Goal: Information Seeking & Learning: Learn about a topic

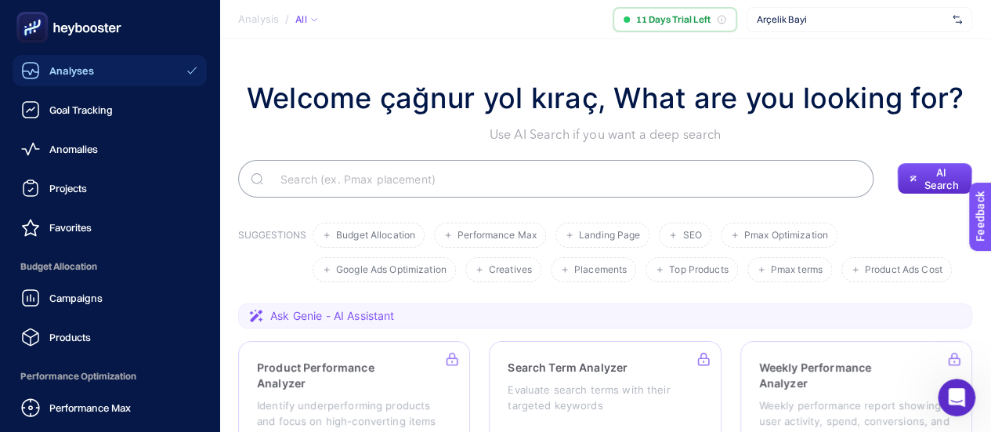
click at [61, 63] on div "Analyses" at bounding box center [57, 70] width 73 height 19
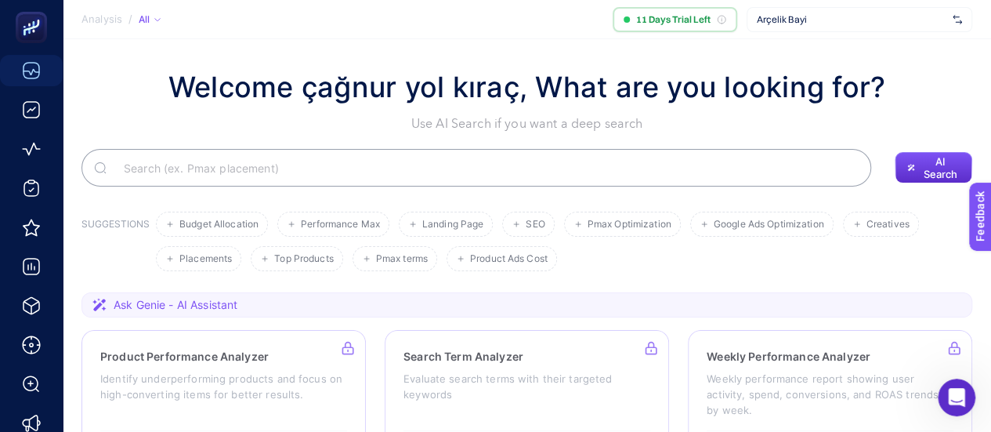
scroll to position [235, 0]
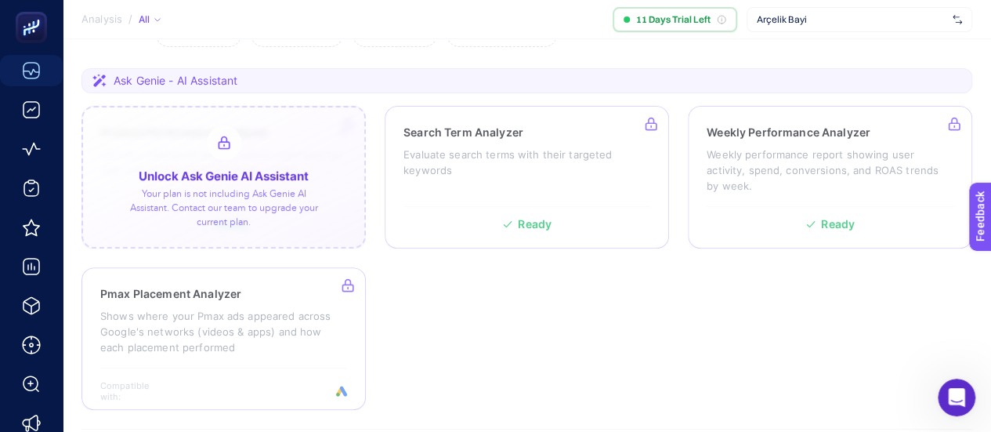
click at [255, 220] on div at bounding box center [224, 177] width 284 height 143
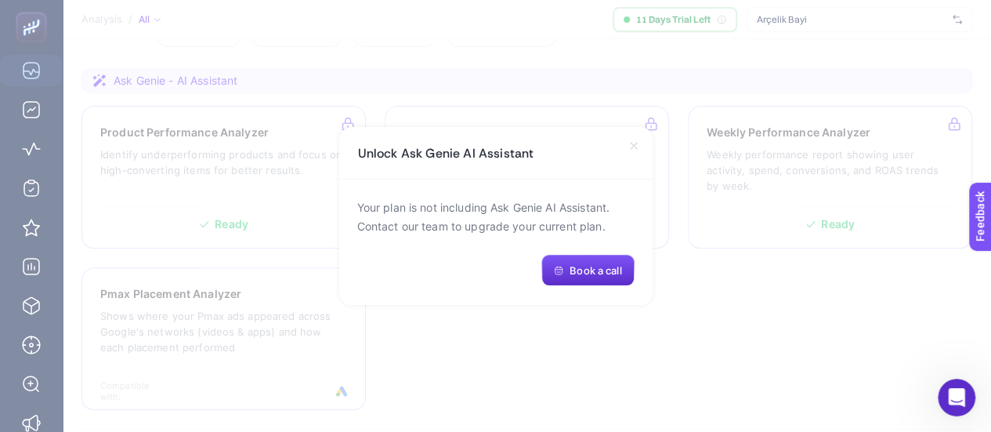
click at [636, 145] on icon at bounding box center [634, 145] width 13 height 13
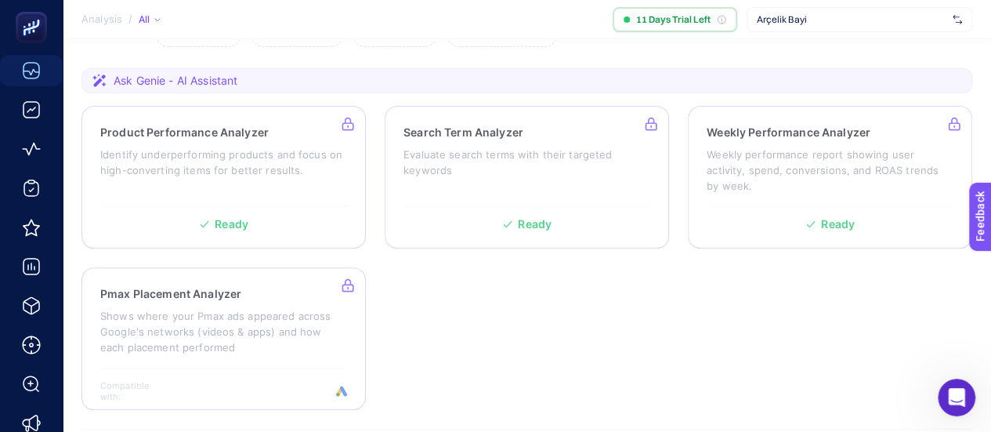
click at [709, 319] on section "Product Performance Analyzer Identify underperforming products and focus on hig…" at bounding box center [527, 258] width 891 height 304
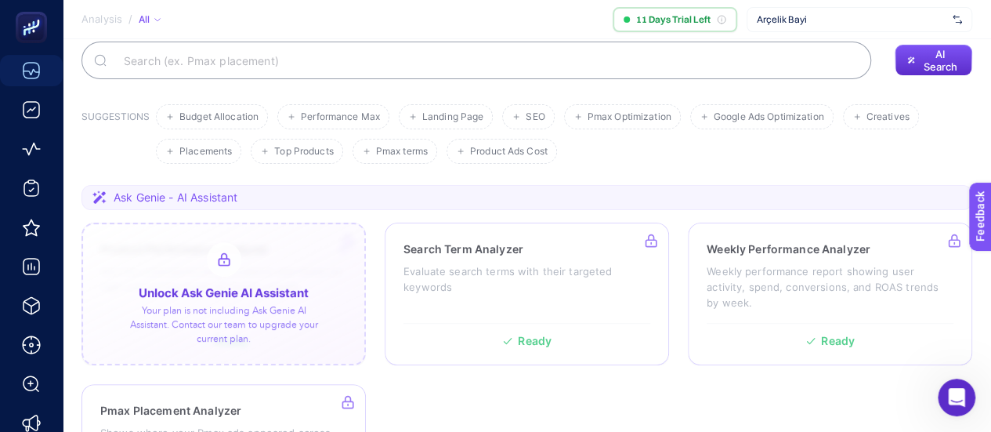
scroll to position [157, 0]
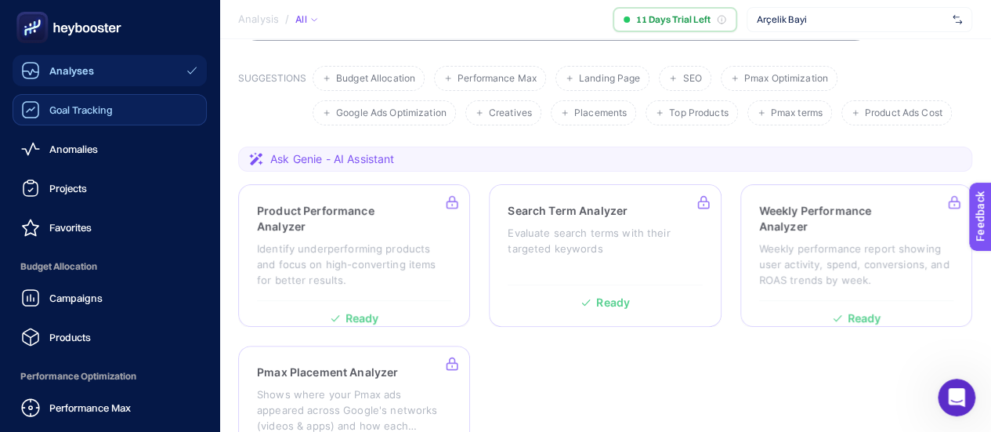
click at [45, 119] on link "Goal Tracking" at bounding box center [110, 109] width 194 height 31
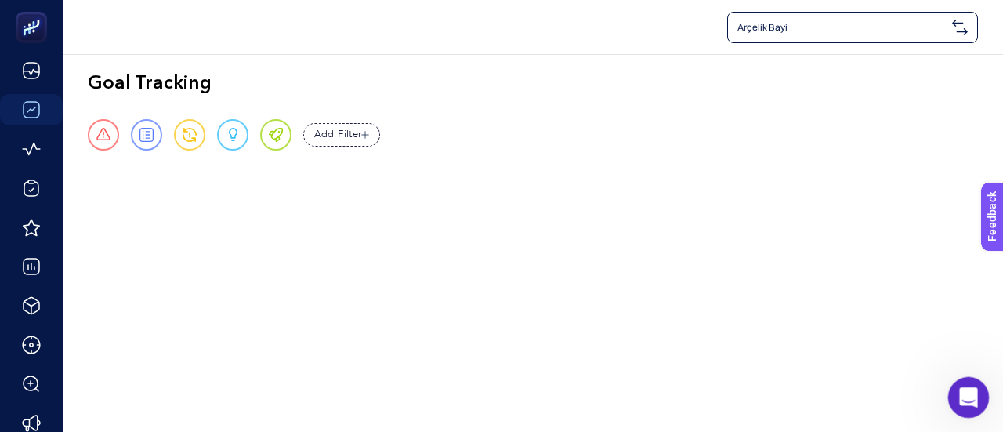
click at [963, 403] on icon "Open Intercom Messenger" at bounding box center [967, 395] width 26 height 26
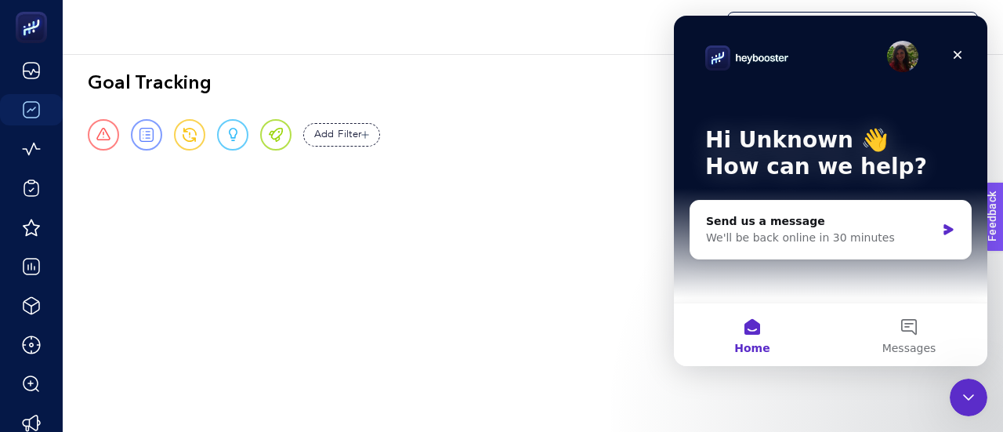
click at [392, 352] on div "Arçelik Bayi Goal Tracking Urgent Report Warning Opportunity Perfect Add Filter…" at bounding box center [501, 216] width 1003 height 432
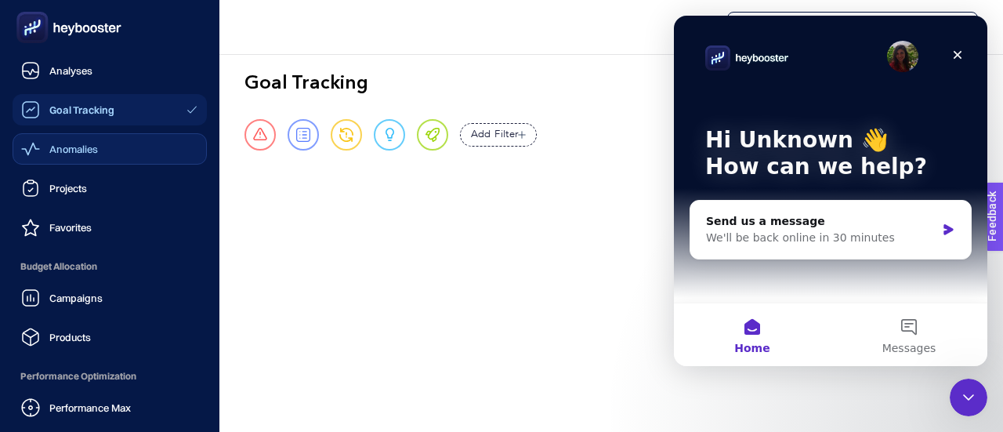
click at [47, 155] on div "Anomalies" at bounding box center [59, 148] width 77 height 19
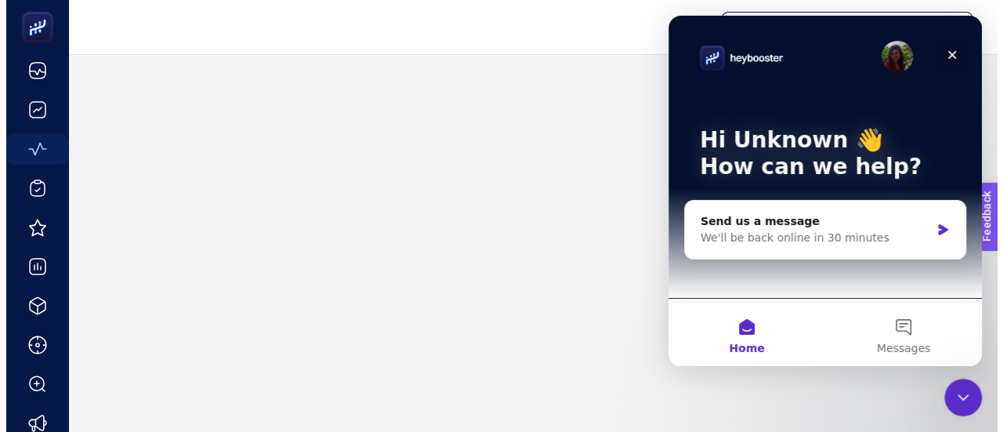
click at [962, 56] on div "Close" at bounding box center [951, 55] width 28 height 28
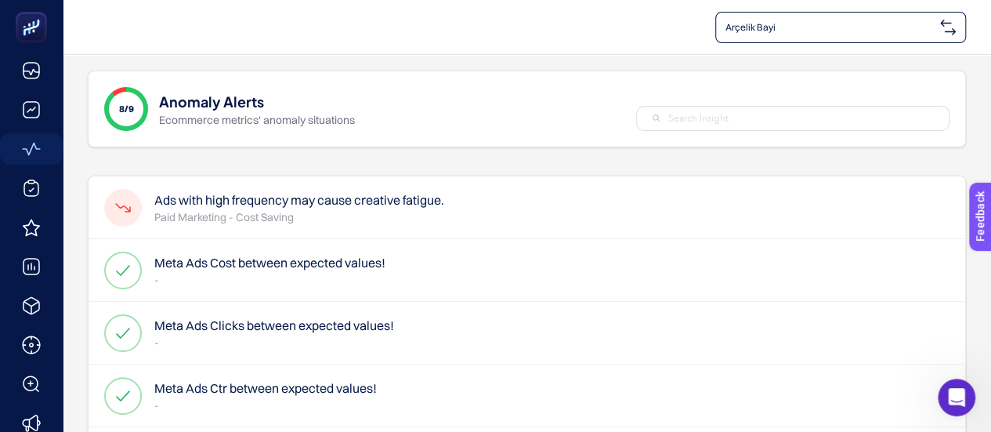
click at [275, 197] on h4 "Ads with high frequency may cause creative fatigue." at bounding box center [299, 199] width 290 height 19
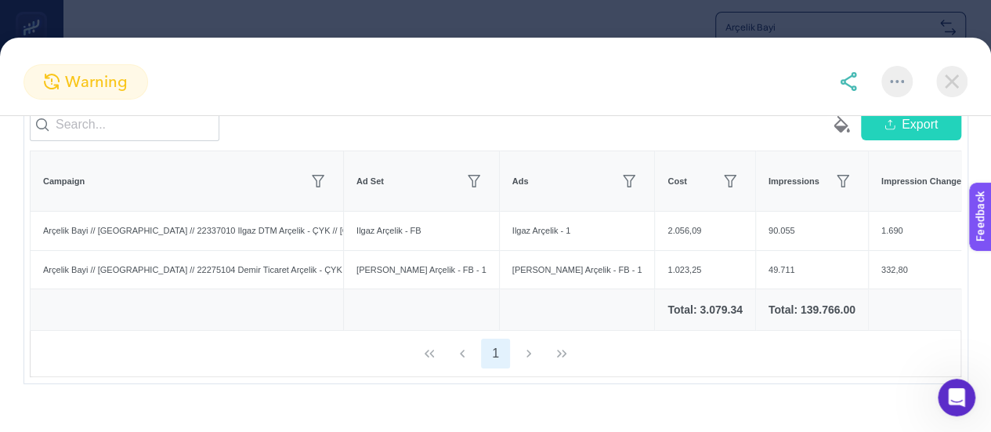
scroll to position [180, 0]
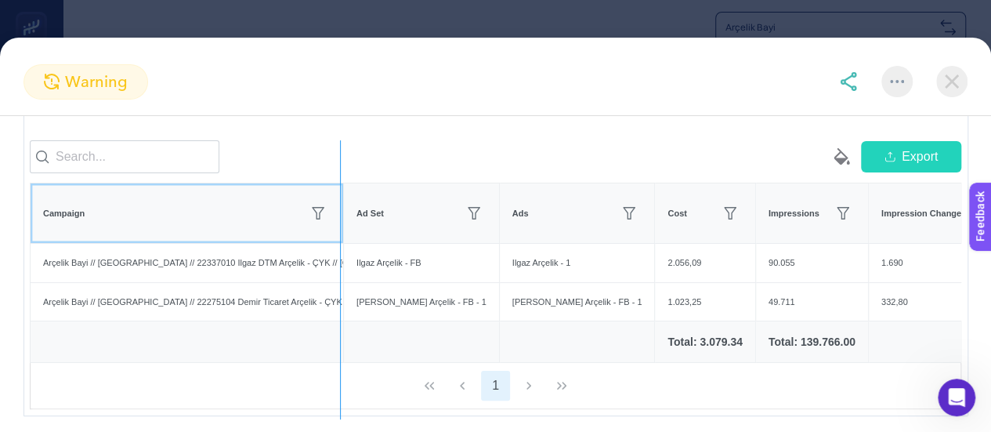
drag, startPoint x: 342, startPoint y: 205, endPoint x: 340, endPoint y: 227, distance: 22.8
click at [340, 227] on div "empty paint-bucket-solid Export Campaign Ad Set Ads Cost Impressions Impression…" at bounding box center [496, 274] width 932 height 269
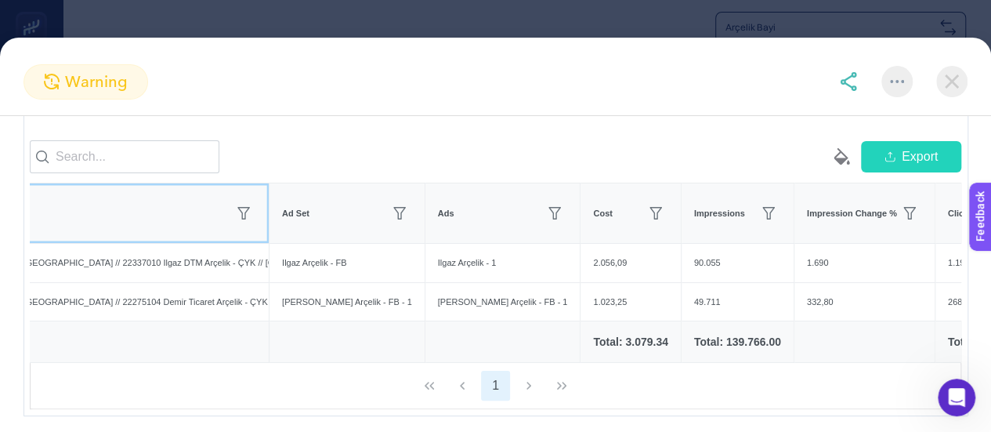
scroll to position [0, 0]
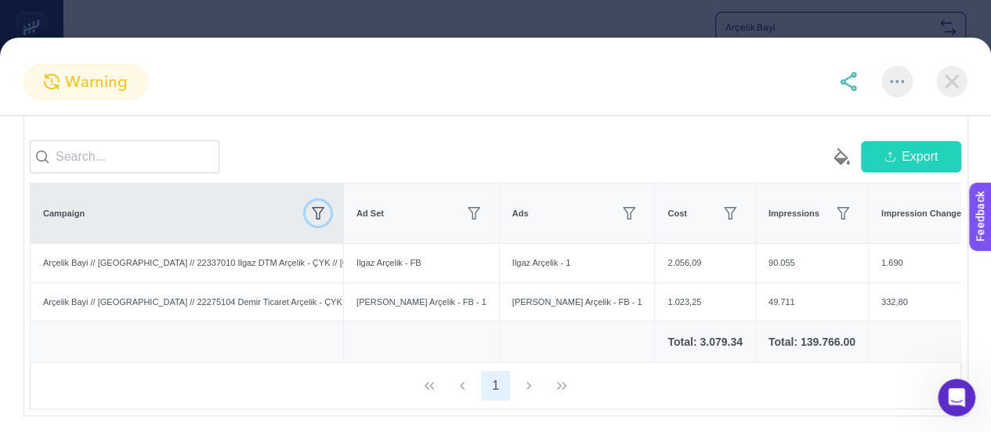
click at [321, 219] on icon "button" at bounding box center [318, 213] width 13 height 13
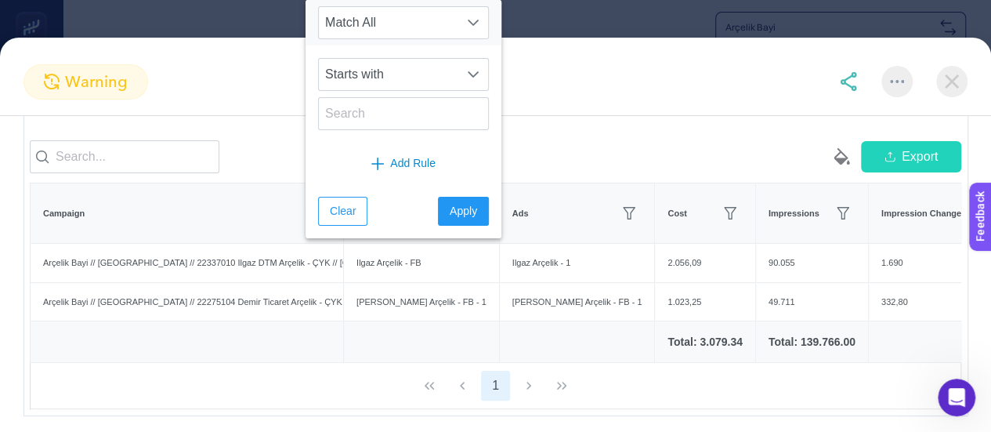
click at [254, 155] on div at bounding box center [263, 156] width 466 height 33
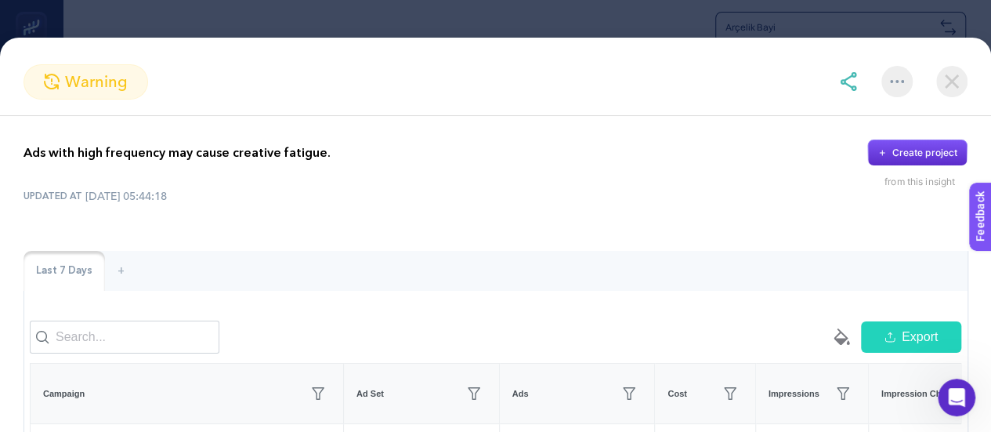
click at [940, 86] on img at bounding box center [952, 81] width 31 height 31
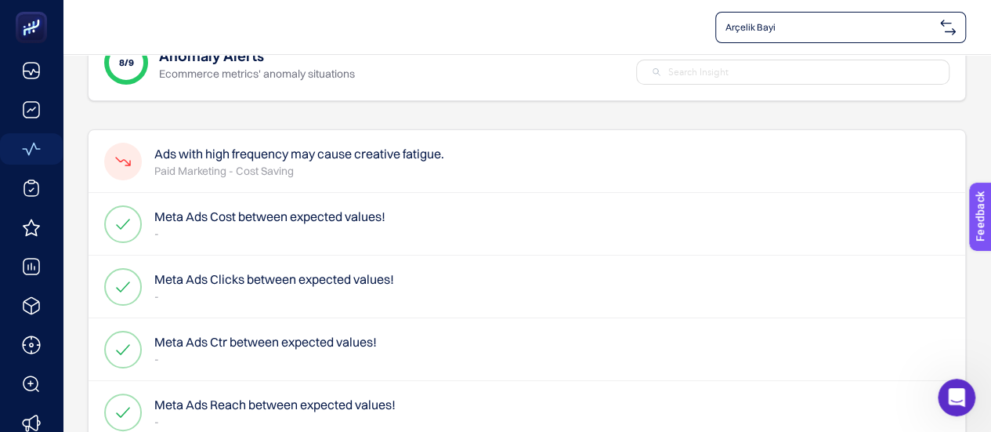
scroll to position [78, 0]
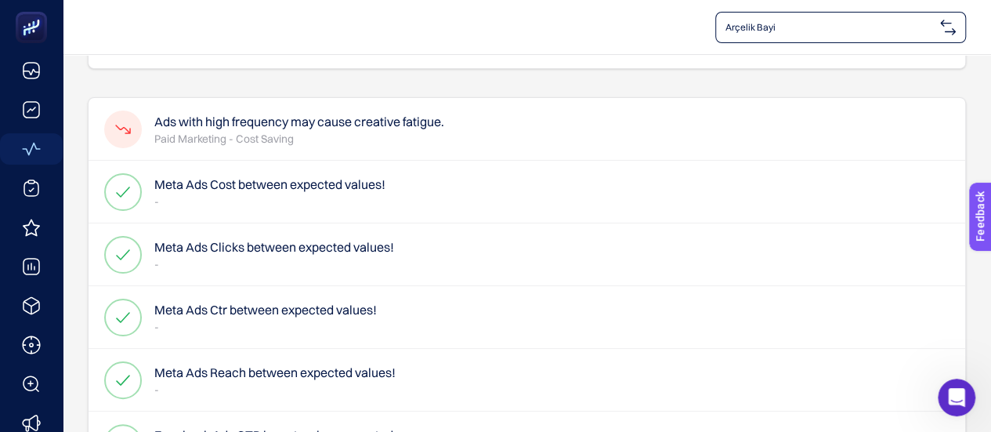
click at [287, 187] on h4 "Meta Ads Cost between expected values!" at bounding box center [269, 184] width 231 height 19
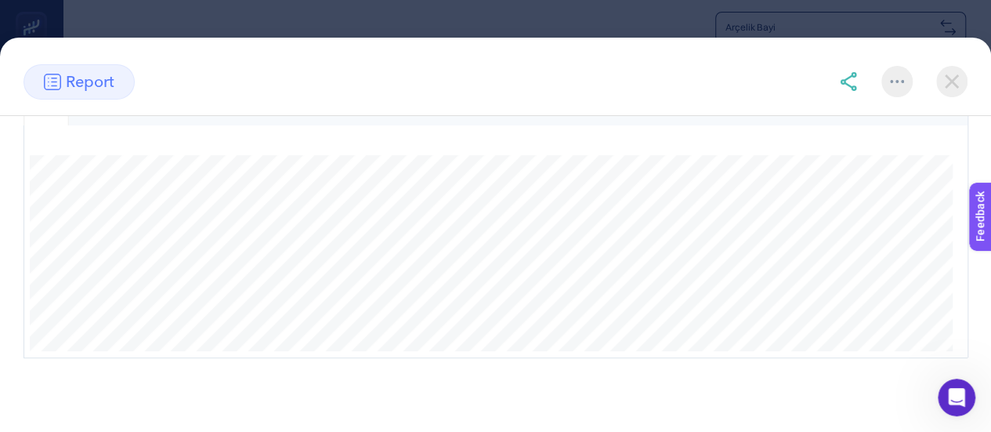
scroll to position [176, 0]
click at [961, 81] on img at bounding box center [952, 81] width 31 height 31
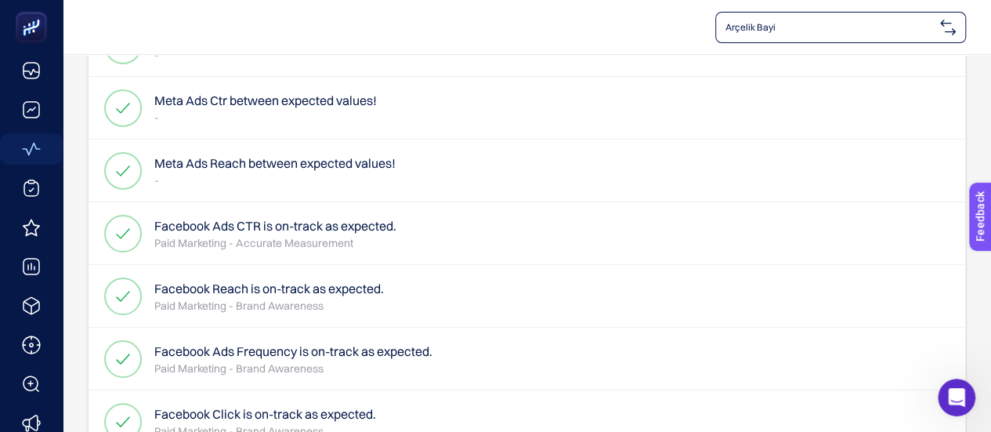
scroll to position [330, 0]
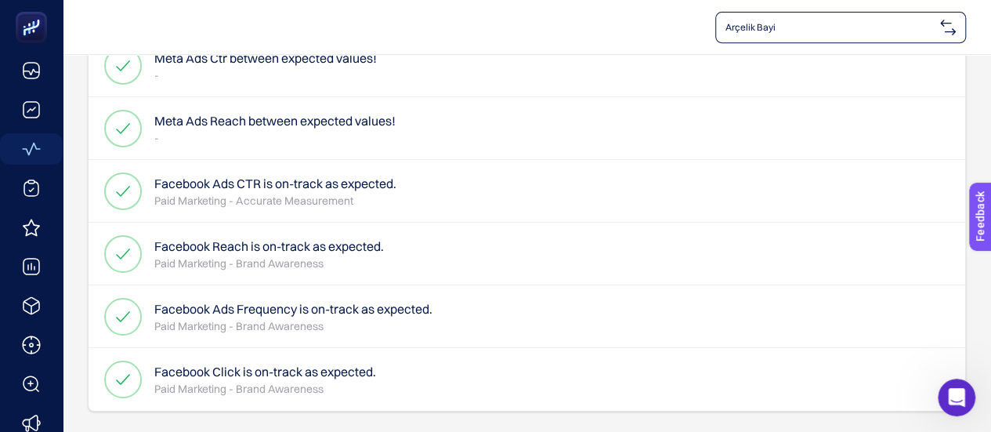
click at [249, 186] on h4 "Facebook Ads CTR is on-track as expected." at bounding box center [275, 183] width 242 height 19
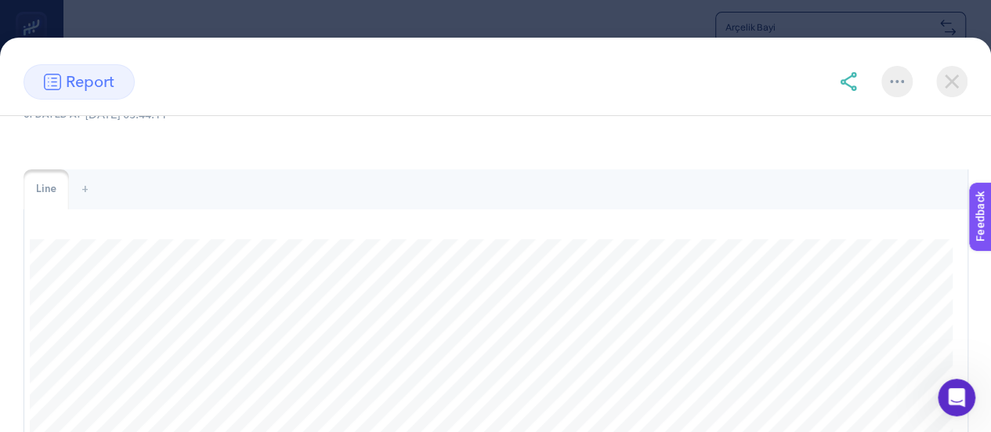
scroll to position [176, 0]
click at [939, 80] on img at bounding box center [952, 81] width 31 height 31
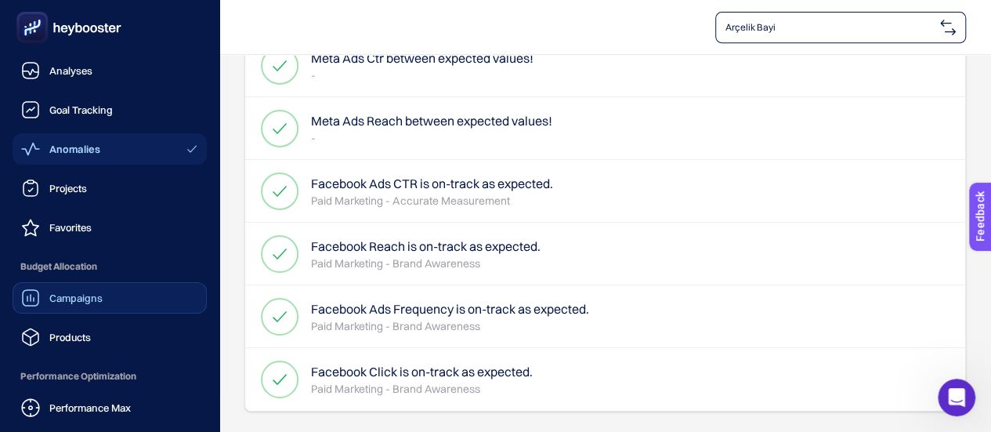
click at [105, 294] on link "Campaigns" at bounding box center [110, 297] width 194 height 31
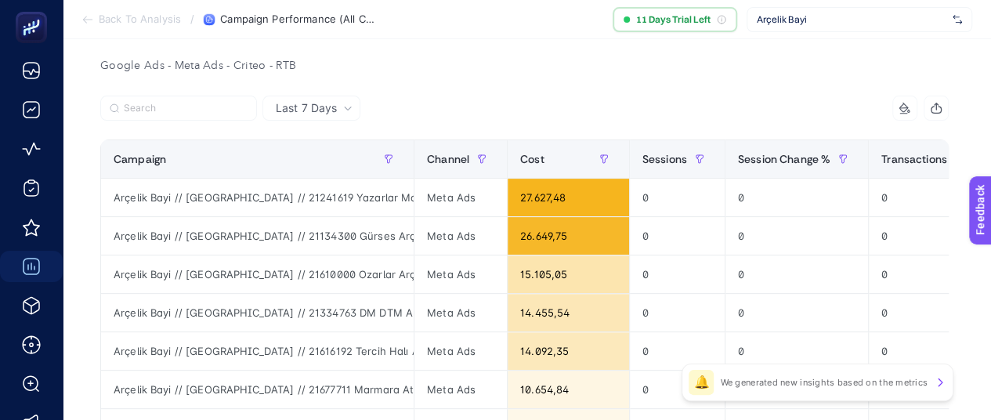
scroll to position [157, 0]
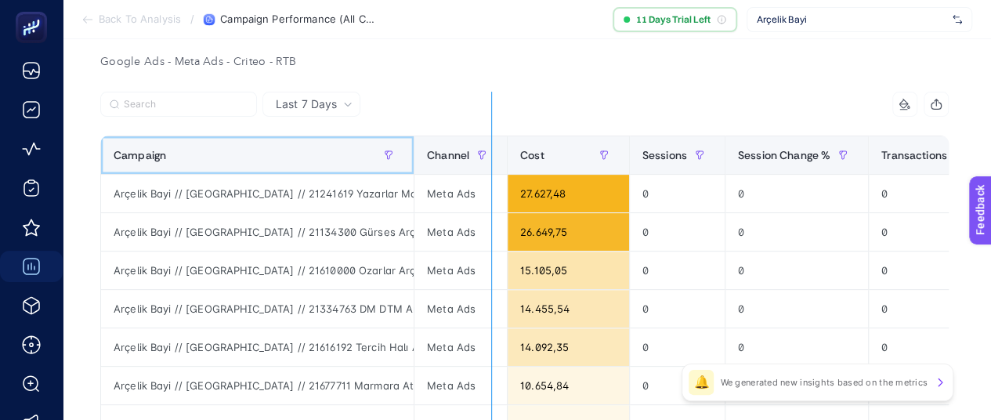
drag, startPoint x: 411, startPoint y: 143, endPoint x: 495, endPoint y: 154, distance: 83.8
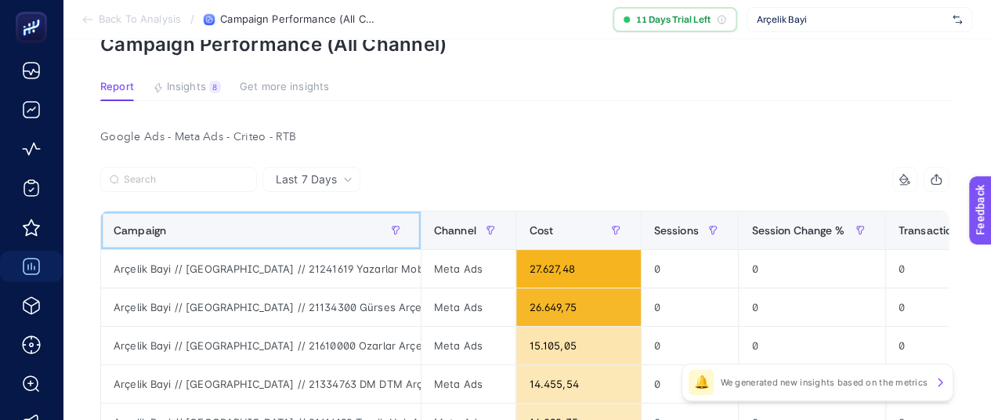
scroll to position [0, 0]
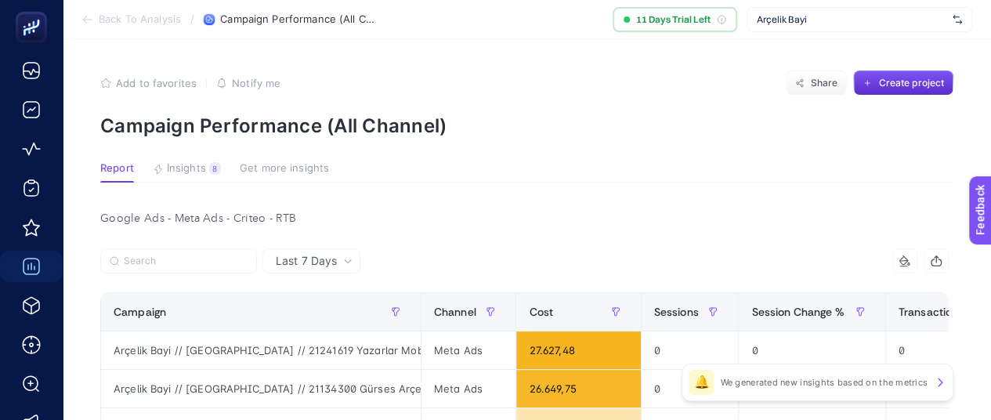
click at [199, 168] on span "Insights" at bounding box center [186, 168] width 39 height 13
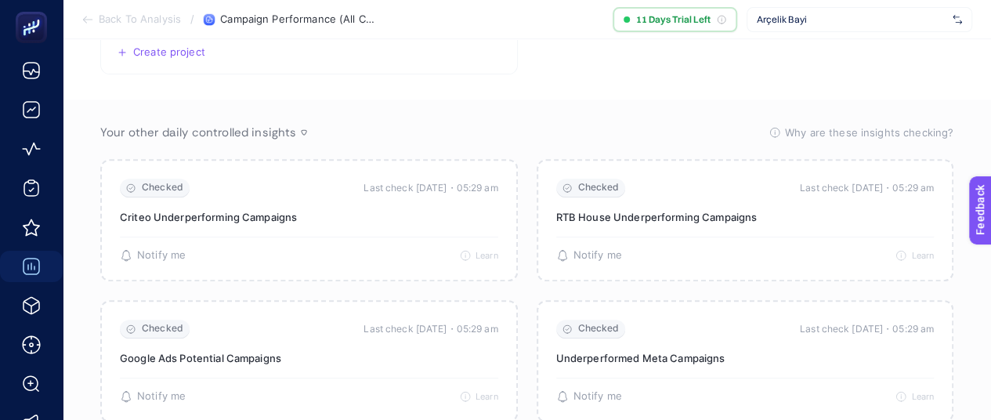
scroll to position [313, 0]
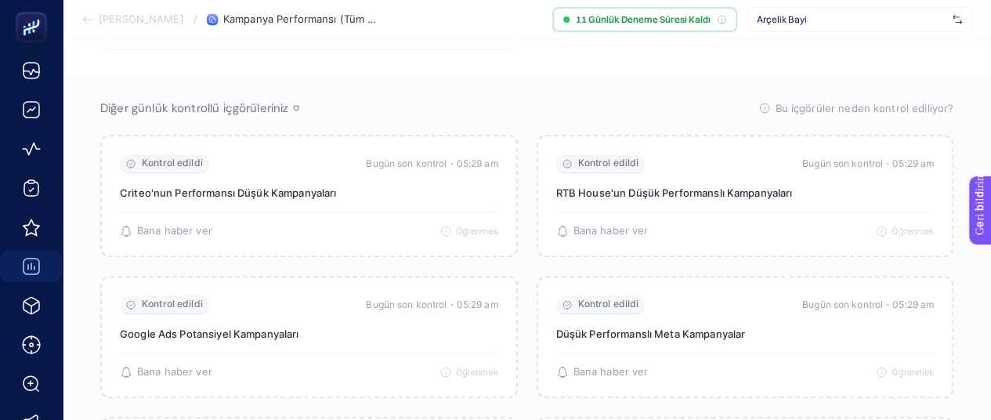
click at [554, 91] on section "Diğer günlük kontrollü içgörüleriniz Bu içgörüler neden kontrol ediliyor? Bu iç…" at bounding box center [527, 410] width 929 height 670
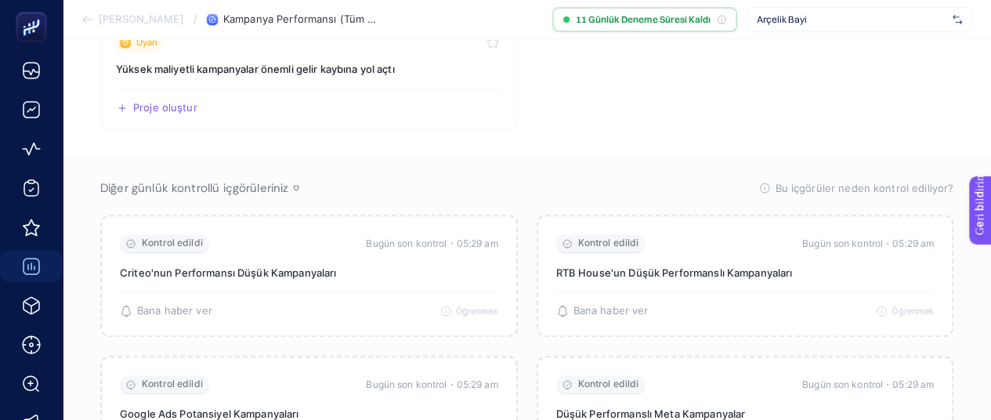
scroll to position [157, 0]
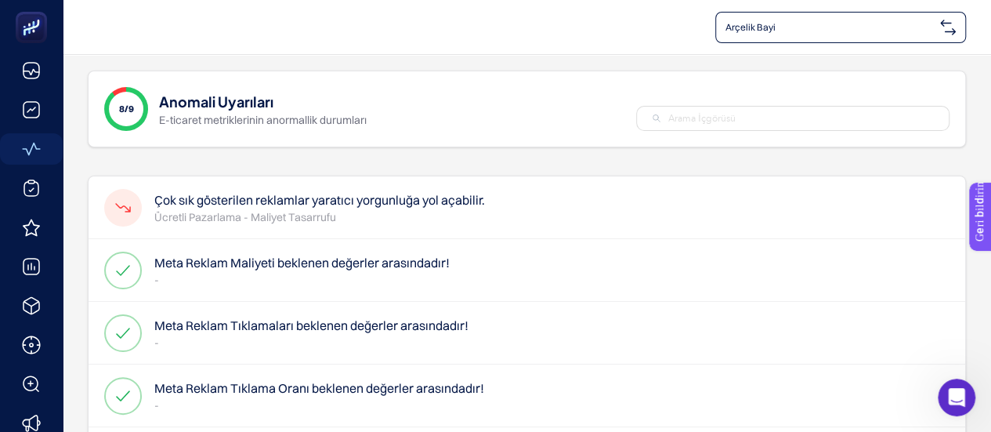
click at [296, 203] on font "Çok sık gösterilen reklamlar yaratıcı yorgunluğa yol açabilir." at bounding box center [319, 200] width 331 height 16
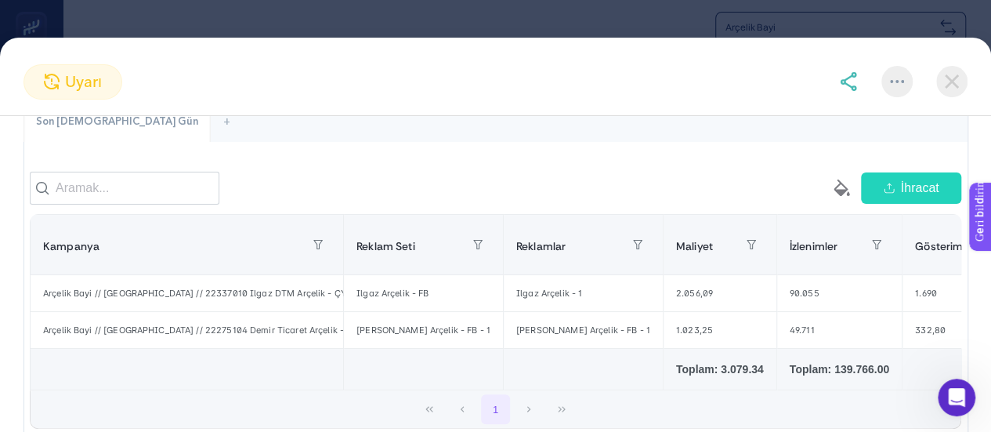
scroll to position [245, 0]
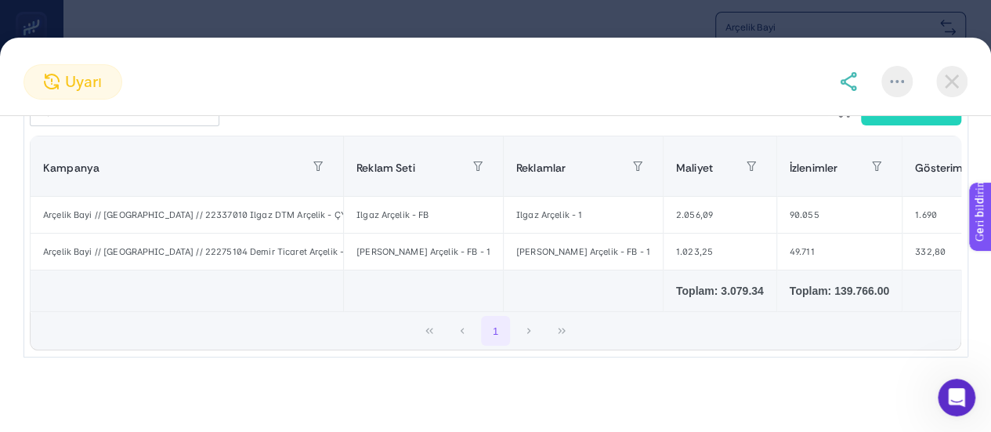
click at [956, 75] on img at bounding box center [952, 81] width 31 height 31
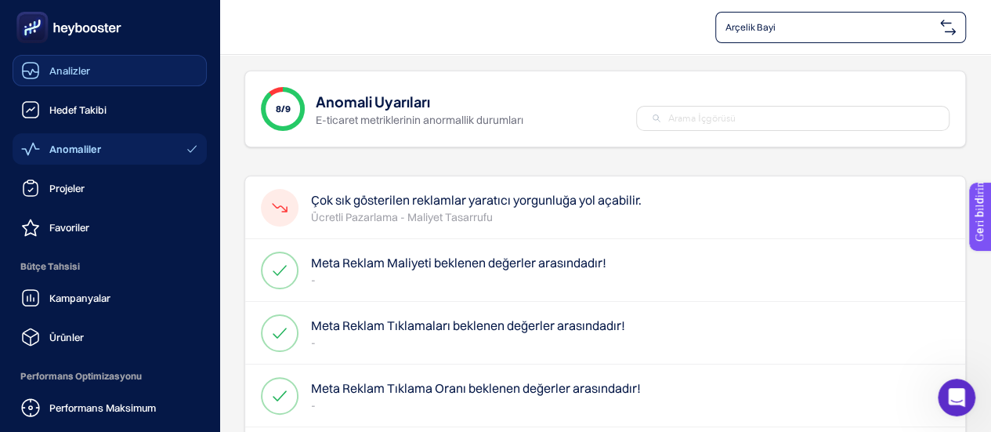
click at [63, 76] on font "Analizler" at bounding box center [69, 70] width 41 height 13
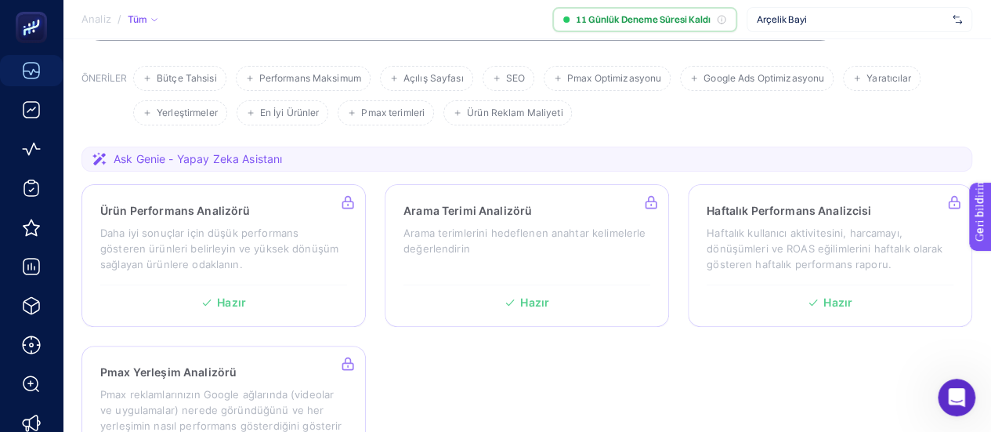
scroll to position [313, 0]
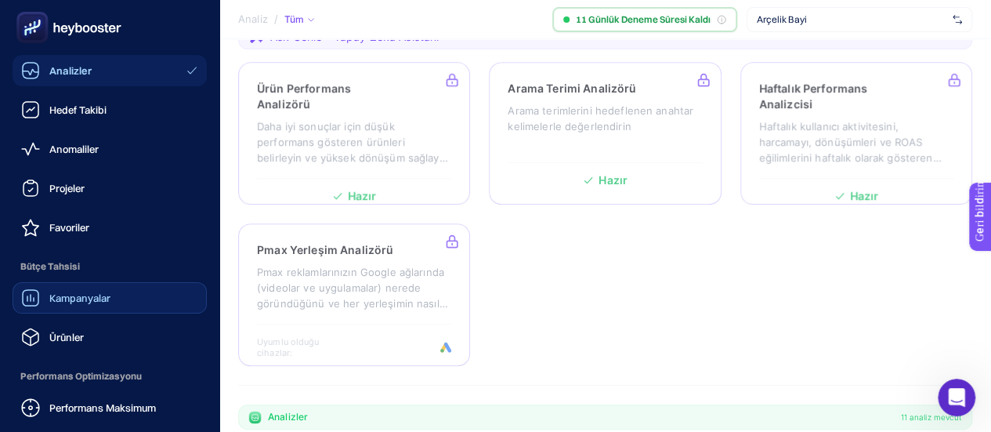
click at [73, 305] on div "Kampanyalar" at bounding box center [65, 297] width 89 height 19
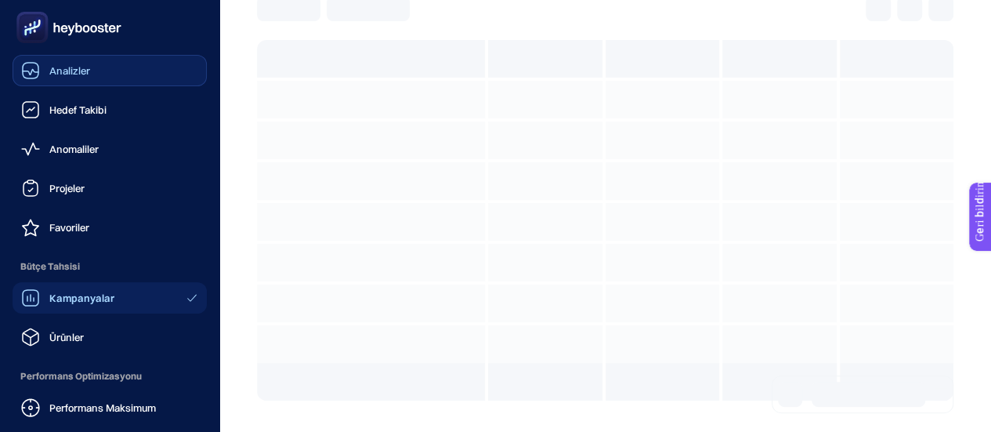
scroll to position [274, 0]
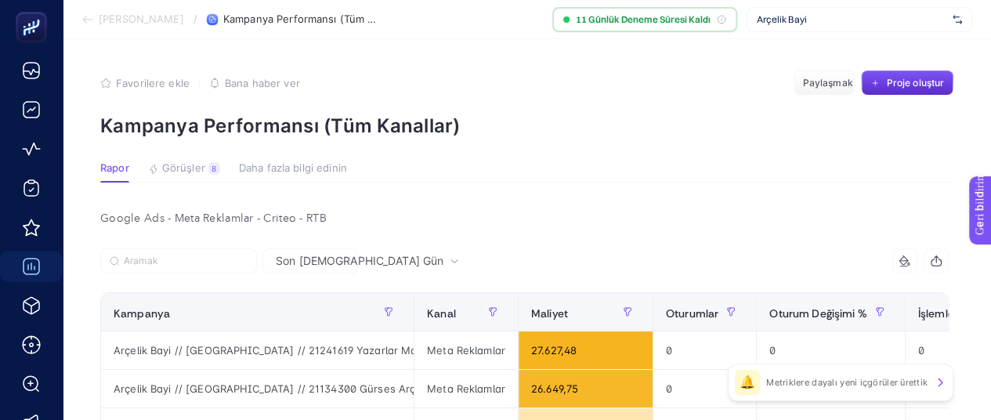
click at [829, 379] on font "Metriklere dayalı yeni içgörüler ürettik" at bounding box center [846, 382] width 161 height 11
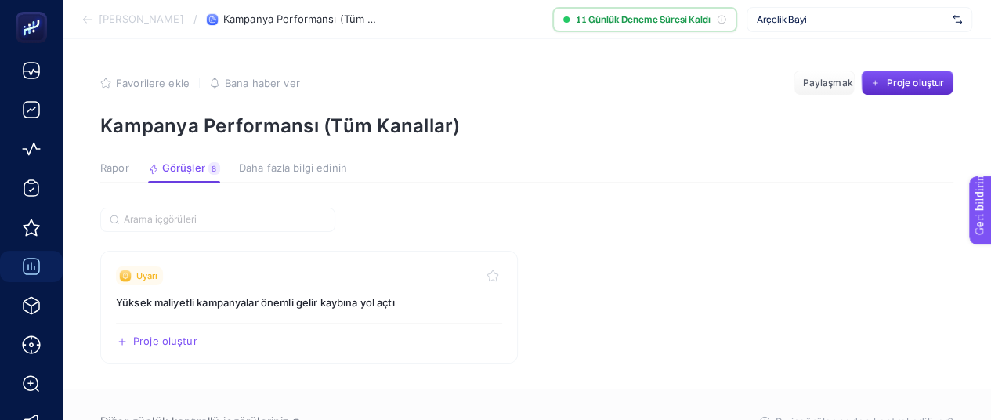
click at [114, 164] on font "Rapor" at bounding box center [114, 167] width 29 height 13
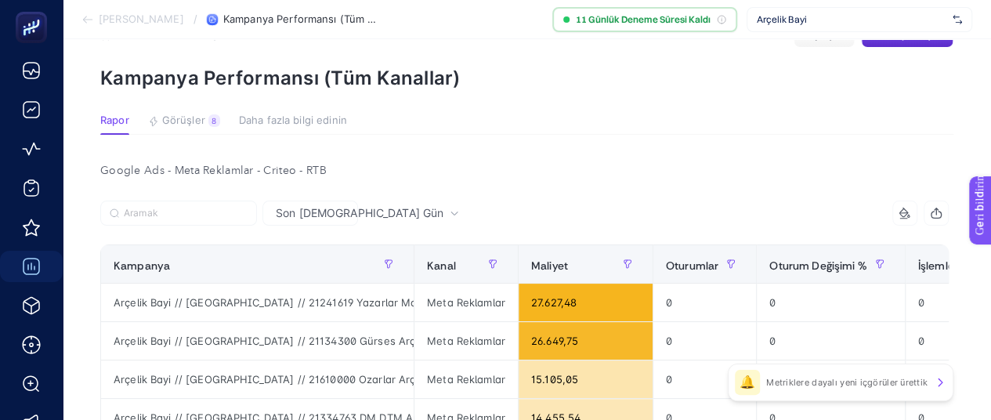
scroll to position [0, 7]
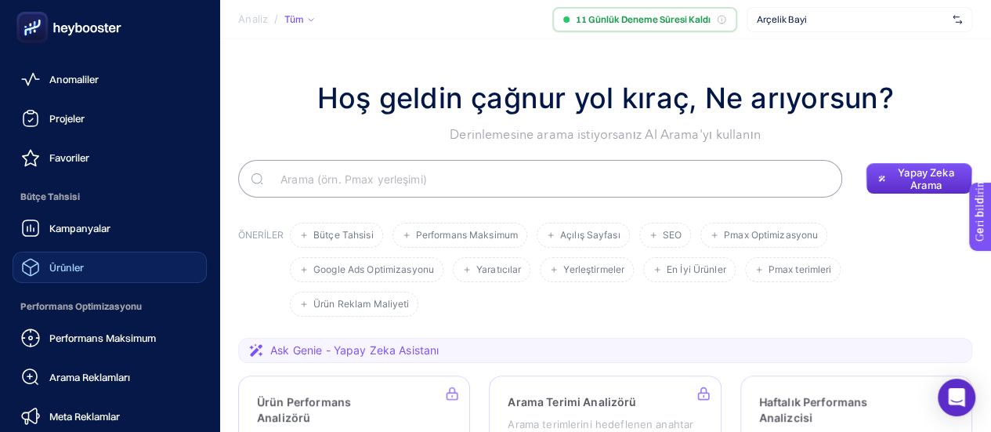
scroll to position [157, 0]
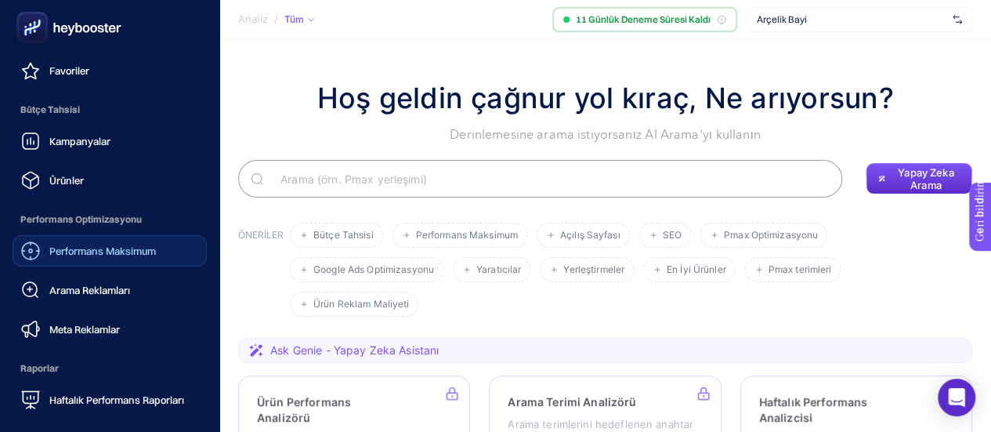
click at [92, 247] on font "Performans Maksimum" at bounding box center [102, 251] width 107 height 13
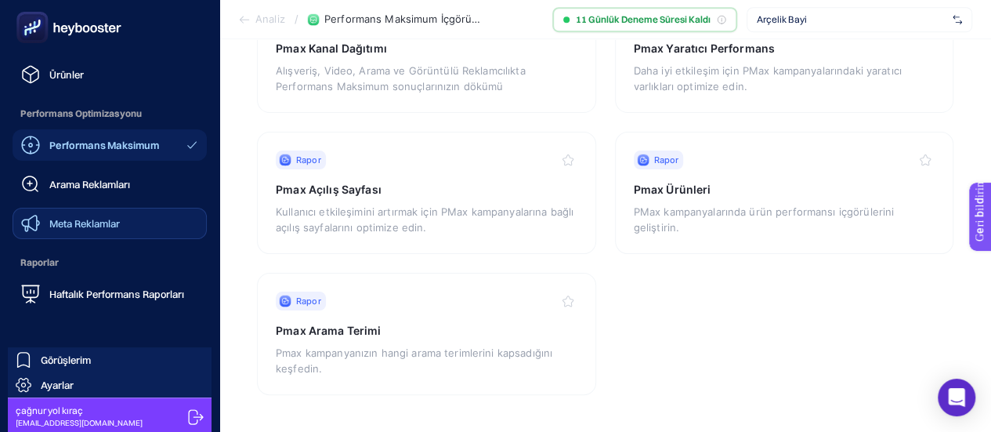
scroll to position [265, 0]
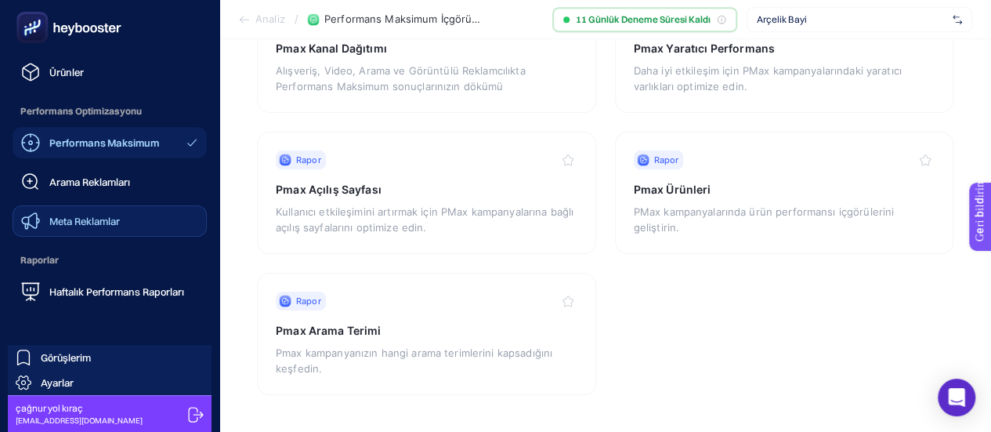
click at [58, 222] on font "Meta Reklamlar" at bounding box center [84, 221] width 71 height 13
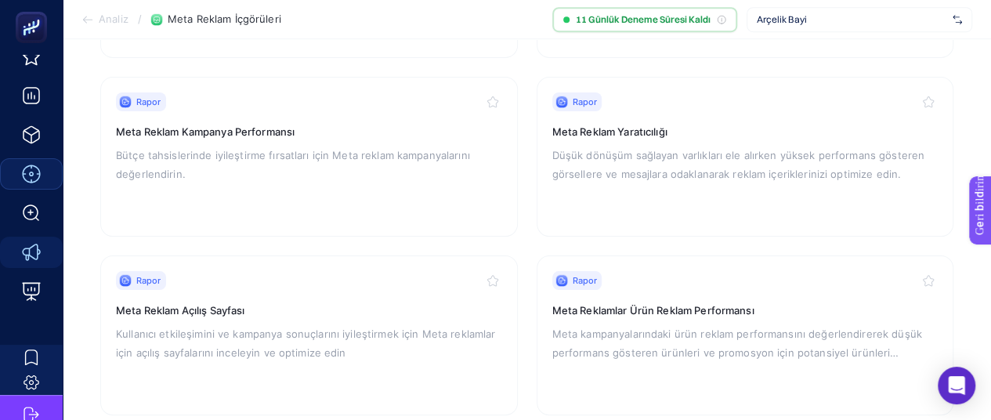
scroll to position [473, 0]
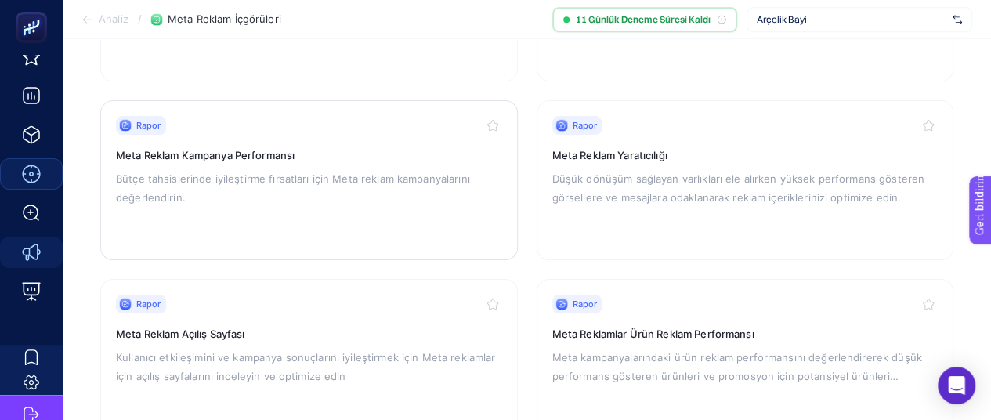
click at [297, 190] on p "Bütçe tahsislerinde iyileştirme fırsatları için Meta reklam kampanyalarını değe…" at bounding box center [309, 188] width 386 height 38
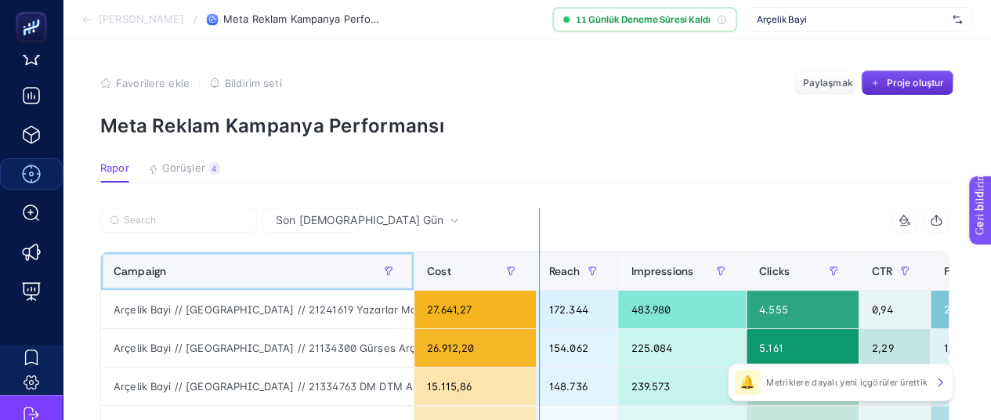
drag, startPoint x: 413, startPoint y: 264, endPoint x: 539, endPoint y: 266, distance: 126.2
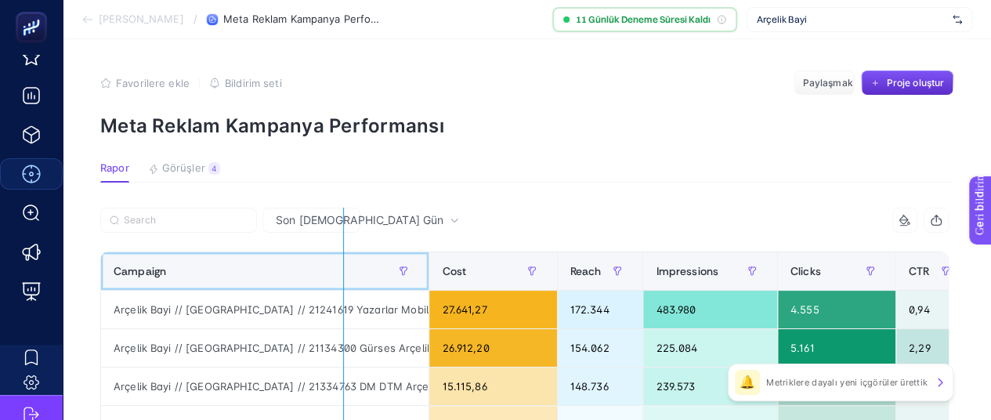
drag, startPoint x: 429, startPoint y: 266, endPoint x: 343, endPoint y: 274, distance: 86.6
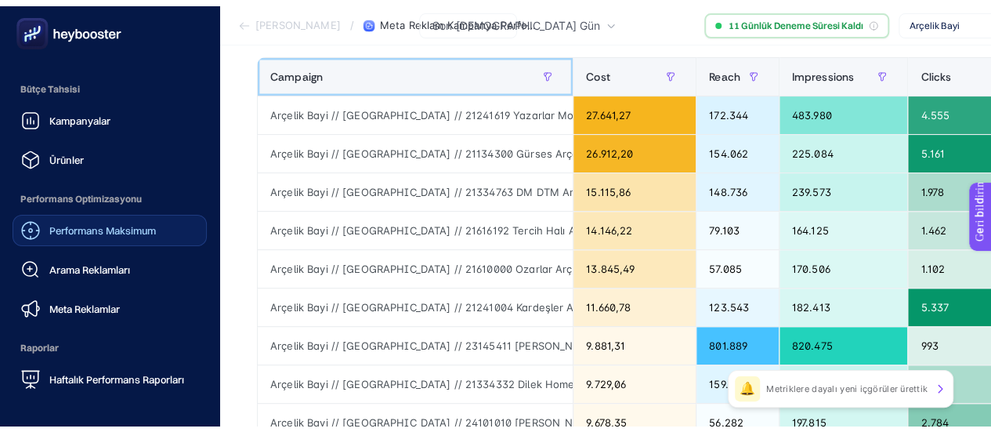
scroll to position [235, 0]
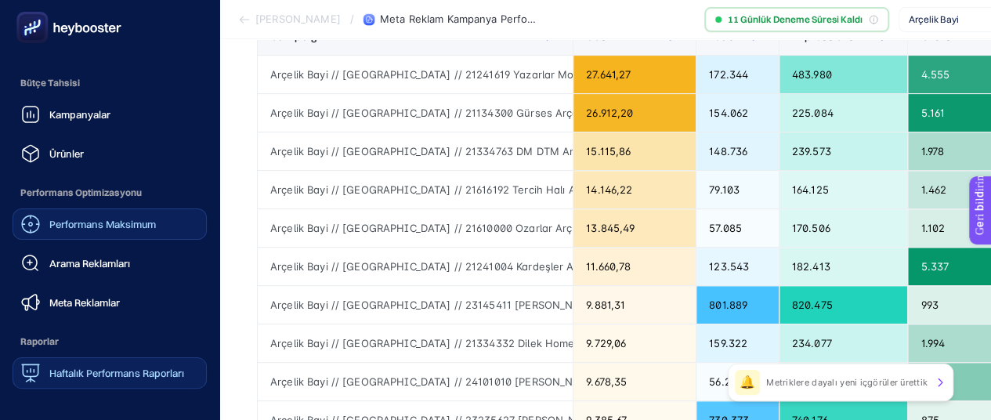
click at [78, 371] on font "Haftalık Performans Raporları" at bounding box center [116, 373] width 135 height 13
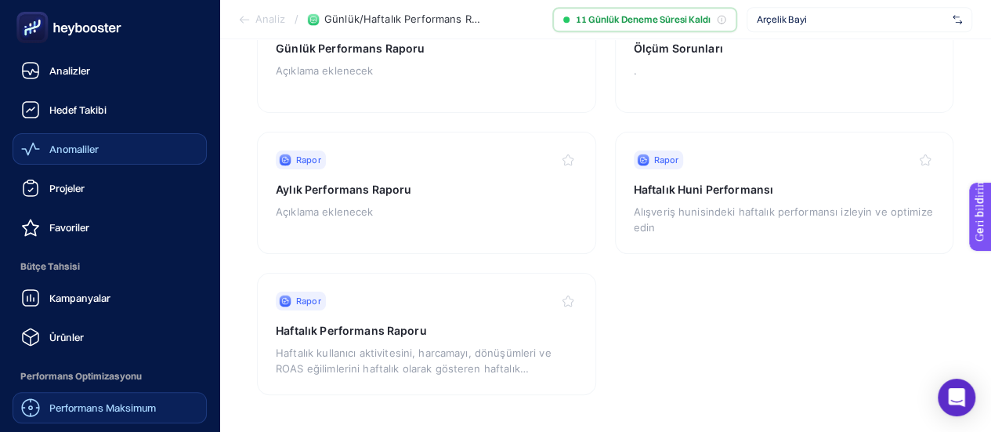
click at [53, 148] on font "Anomaliler" at bounding box center [73, 149] width 49 height 13
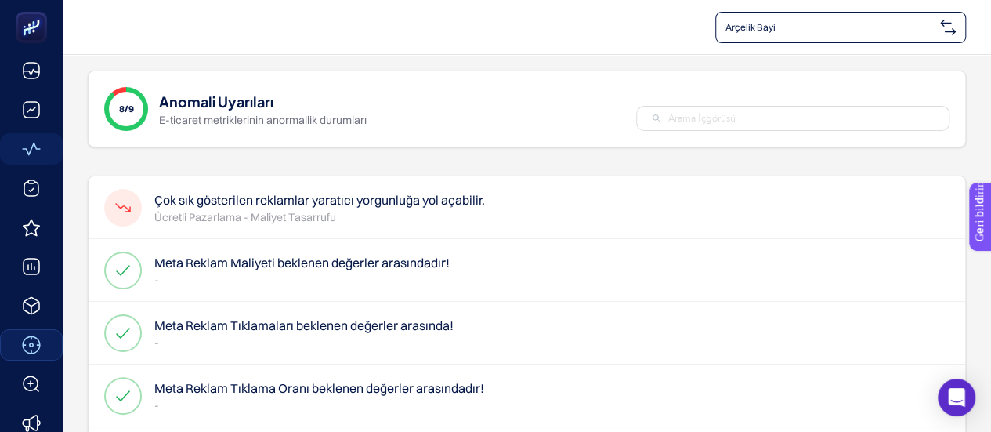
click at [242, 198] on font "Çok sık gösterilen reklamlar yaratıcı yorgunluğa yol açabilir." at bounding box center [319, 200] width 331 height 16
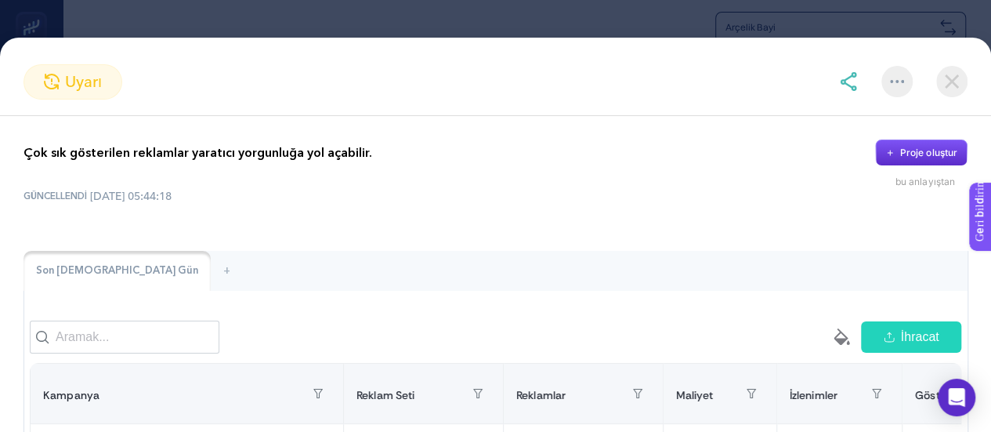
click at [939, 81] on img at bounding box center [952, 81] width 31 height 31
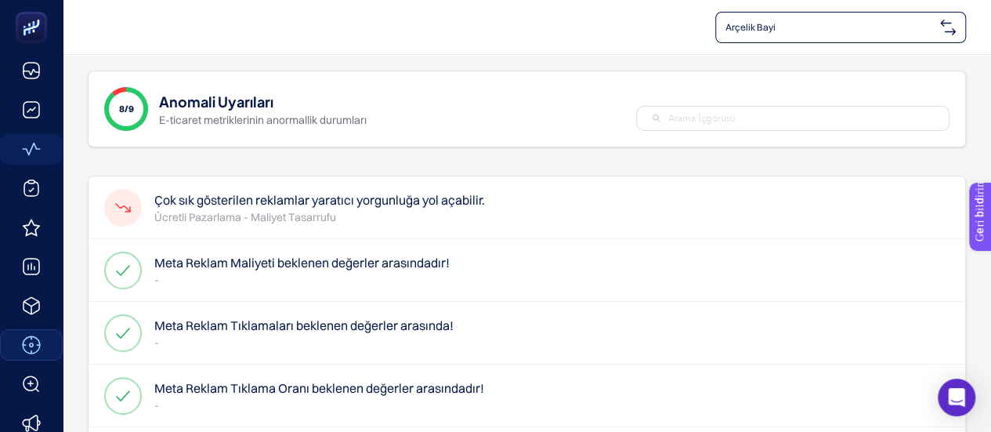
click at [753, 27] on font "Arçelik Bayi" at bounding box center [751, 27] width 50 height 12
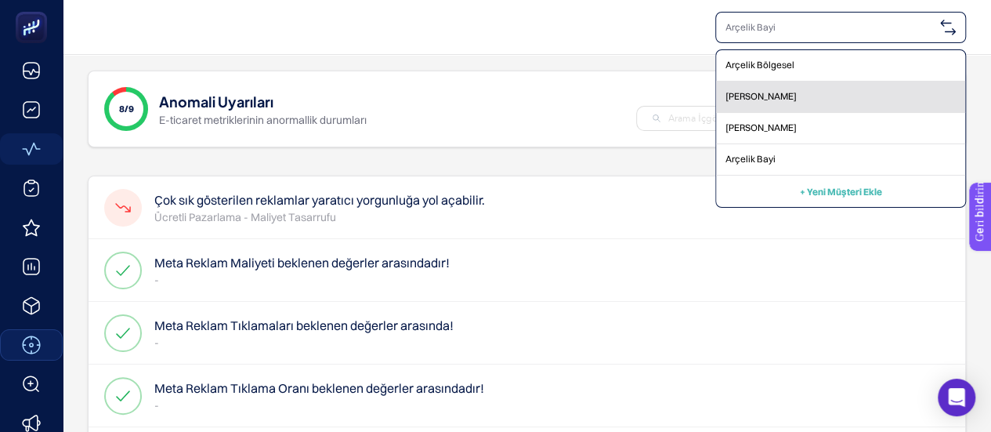
click at [772, 99] on div "Beko Bayi" at bounding box center [840, 97] width 249 height 31
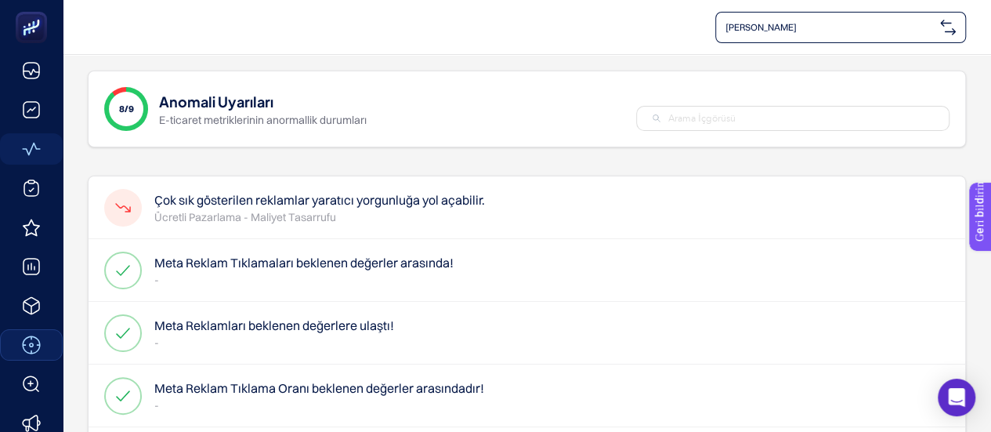
click at [326, 214] on font "Ücretli Pazarlama - Maliyet Tasarrufu" at bounding box center [245, 217] width 182 height 14
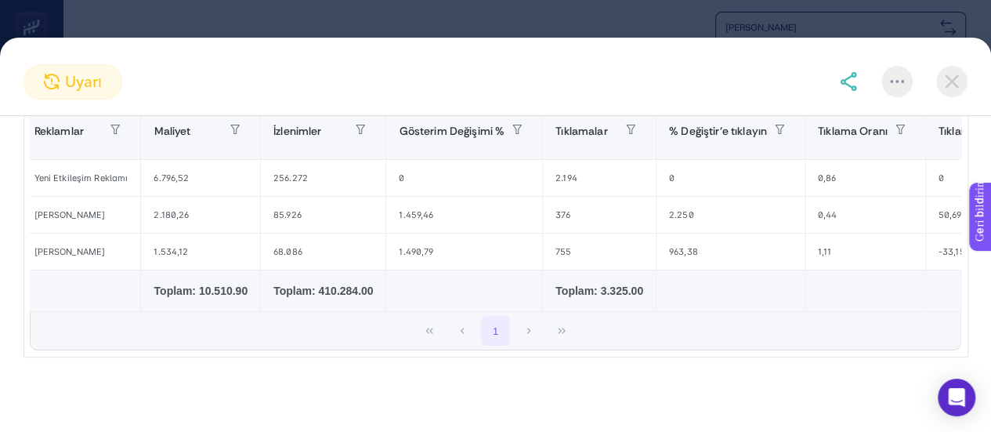
scroll to position [0, 724]
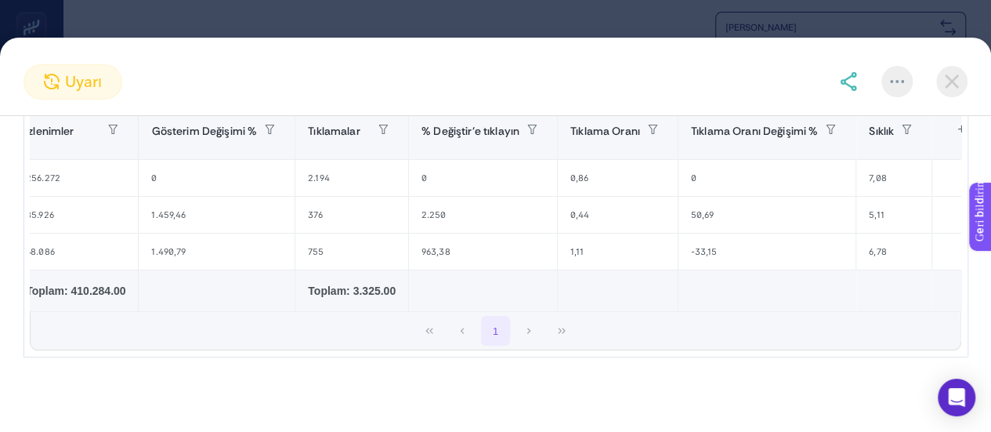
click at [943, 78] on img at bounding box center [952, 81] width 31 height 31
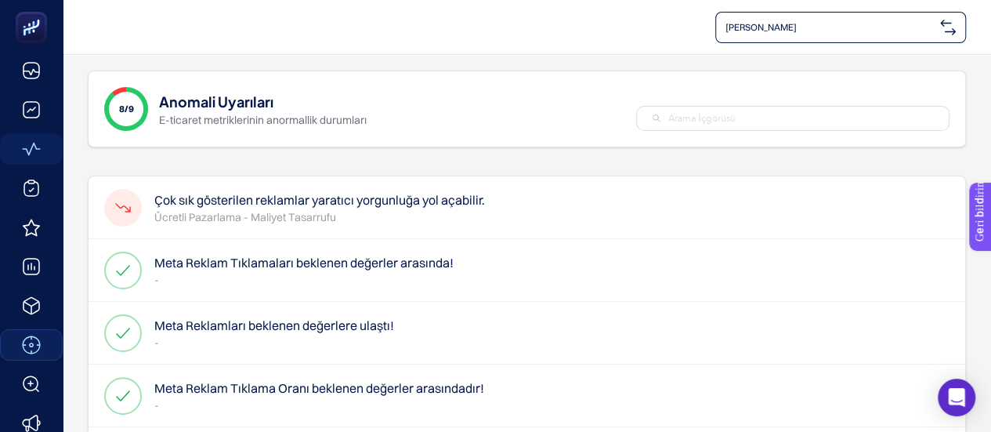
click at [859, 32] on span "Beko Bayi" at bounding box center [830, 27] width 208 height 13
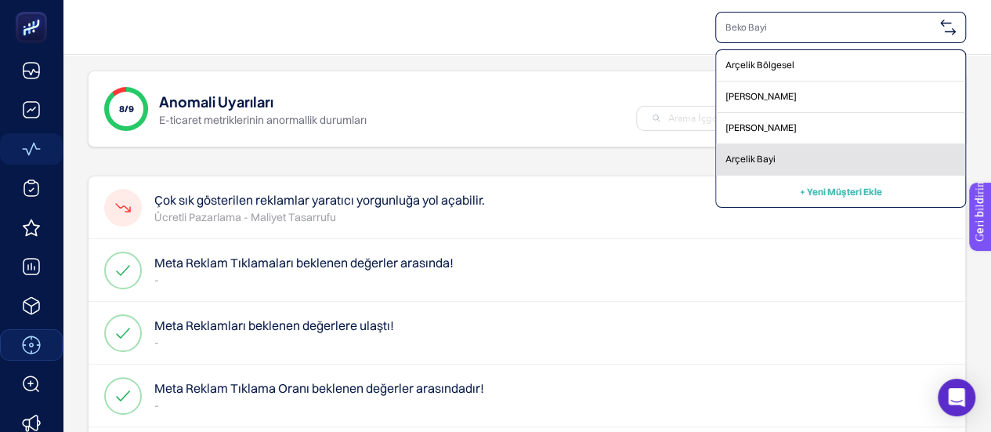
click at [792, 148] on div "Arçelik Bayi" at bounding box center [840, 159] width 249 height 31
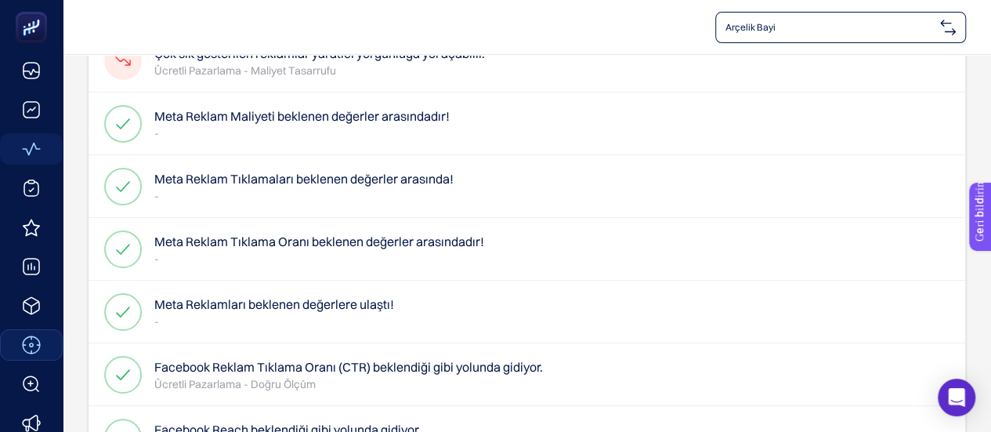
scroll to position [0, 0]
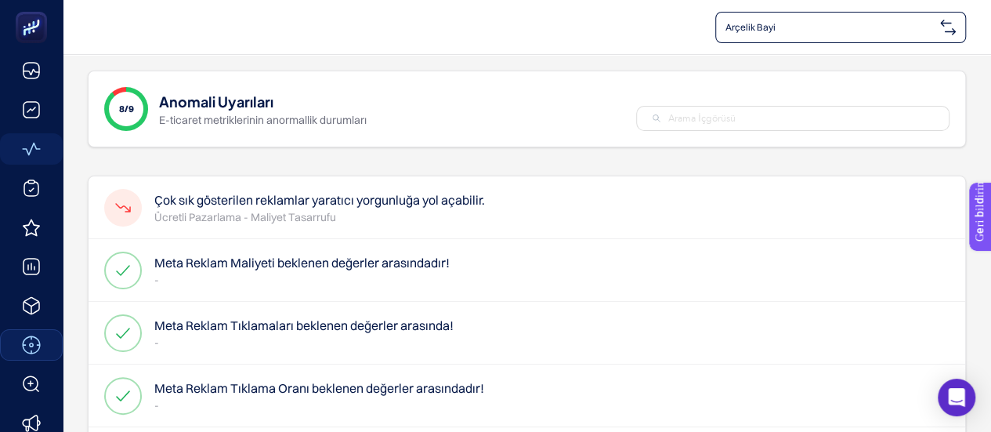
click at [302, 230] on div "Çok sık gösterilen reklamlar yaratıcı yorgunluğa yol açabilir. Ücretli Pazarlam…" at bounding box center [527, 207] width 877 height 63
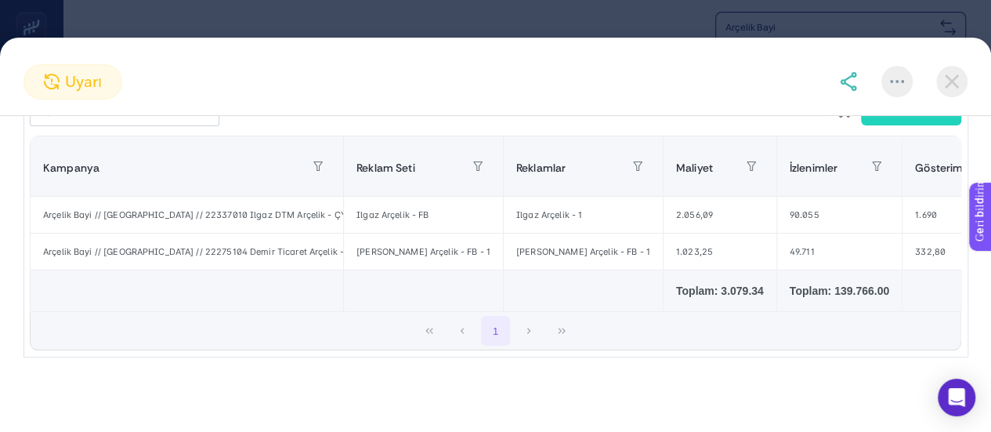
scroll to position [235, 0]
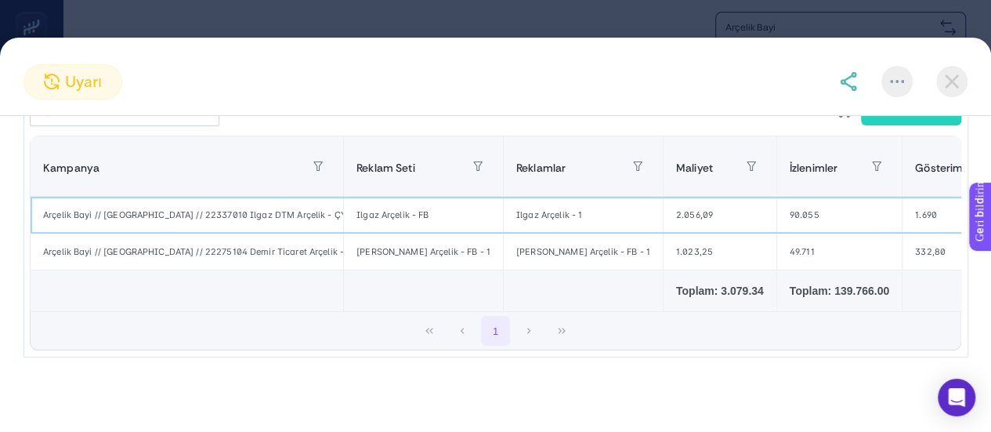
click at [248, 213] on font "Arçelik Bayi // Kampanya // 22337010 Ilgaz DTM Arçelik - ÇYK // Marmara Bölgesi…" at bounding box center [502, 214] width 918 height 11
click at [338, 219] on font "Arçelik Bayi // Kampanya // 22337010 Ilgaz DTM Arçelik - ÇYK // Marmara Bölgesi…" at bounding box center [502, 214] width 918 height 11
click at [402, 218] on font "Ilgaz Arçelik - FB" at bounding box center [393, 214] width 72 height 11
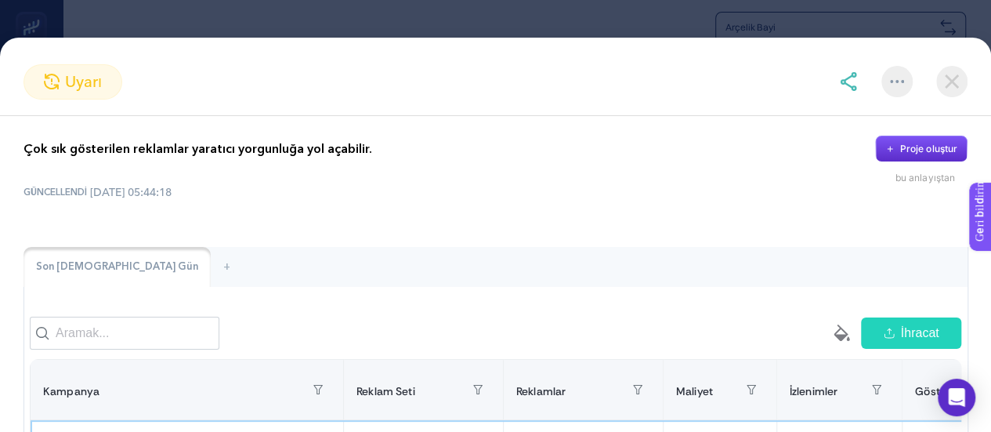
scroll to position [0, 0]
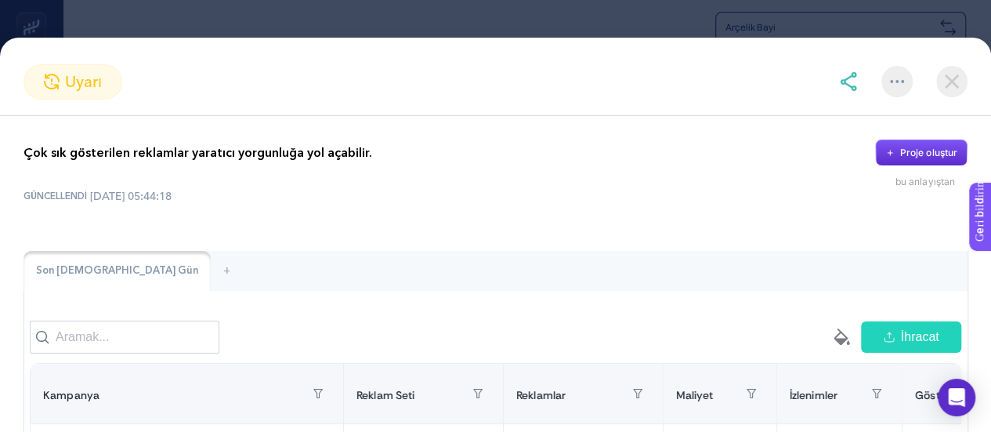
click at [897, 85] on div at bounding box center [897, 81] width 31 height 31
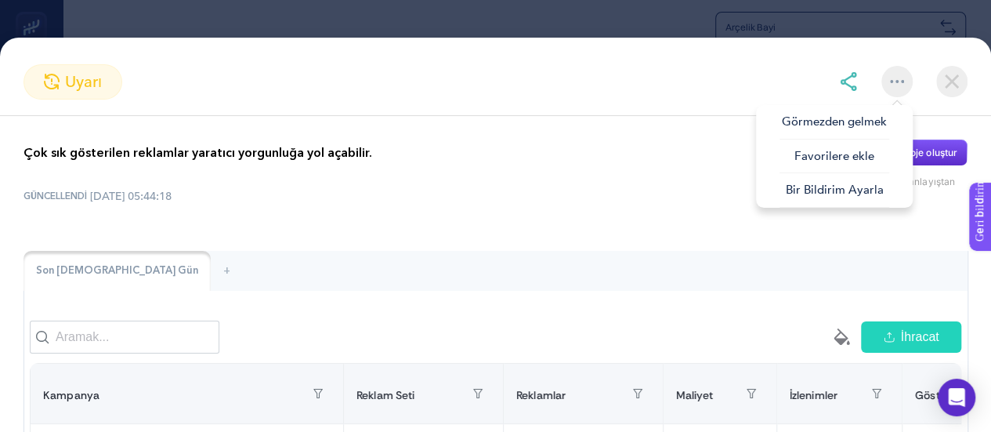
click at [603, 188] on div "GÜNCELLENDİ 28.08.2025 05:44:18" at bounding box center [496, 196] width 944 height 16
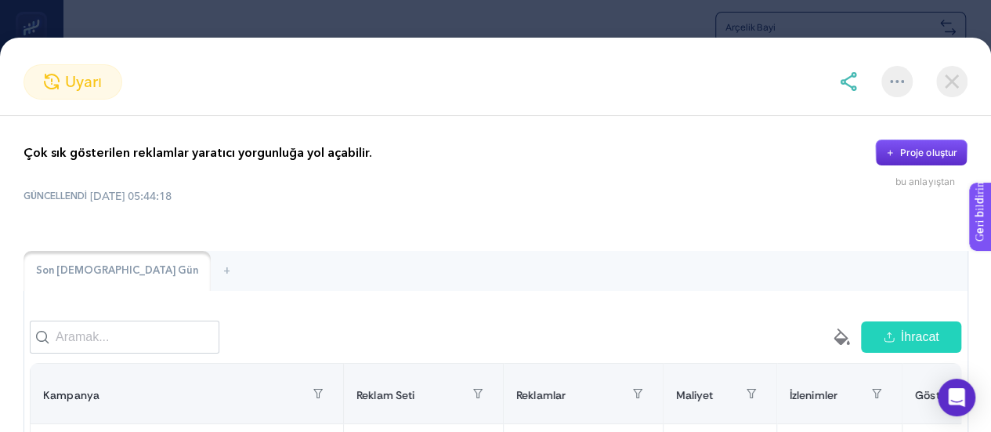
click at [954, 89] on img at bounding box center [952, 81] width 31 height 31
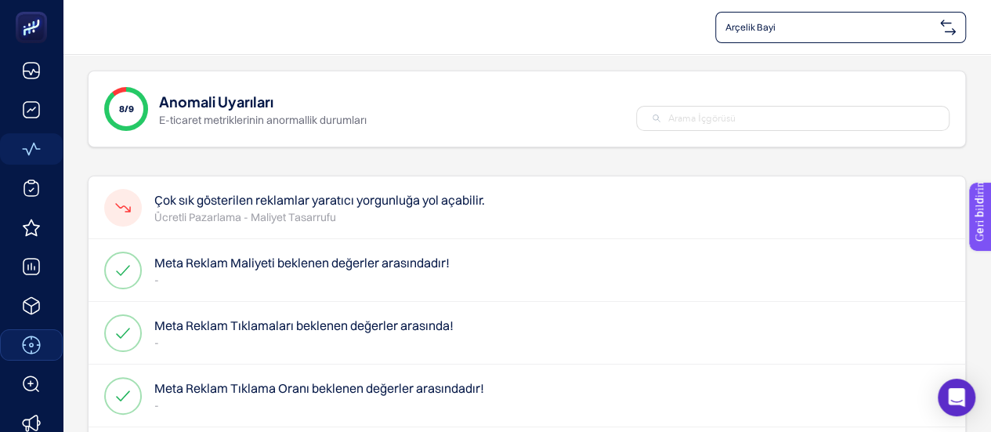
click at [197, 266] on font "Meta Reklam Maliyeti beklenen değerler arasındadır!" at bounding box center [301, 263] width 295 height 16
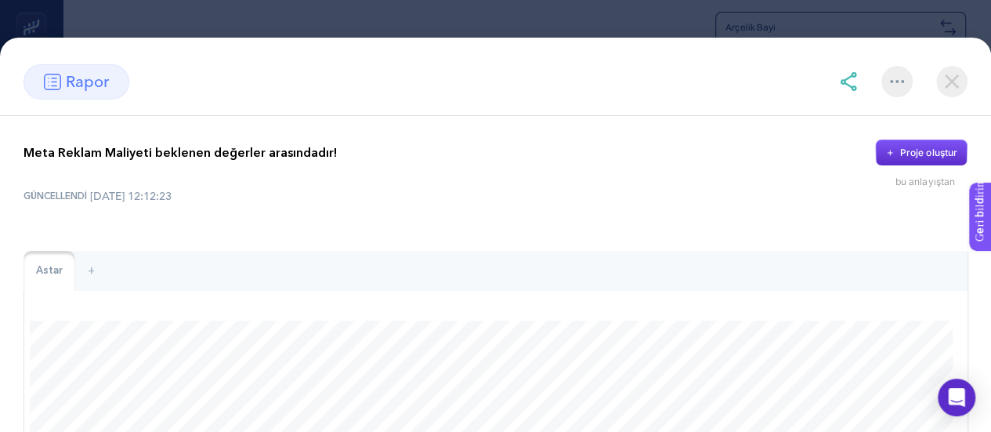
click at [958, 81] on img at bounding box center [952, 81] width 31 height 31
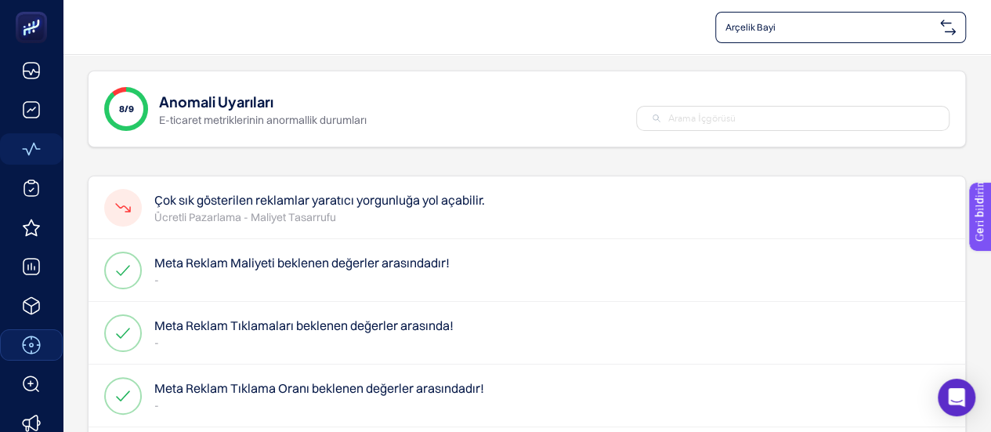
scroll to position [78, 0]
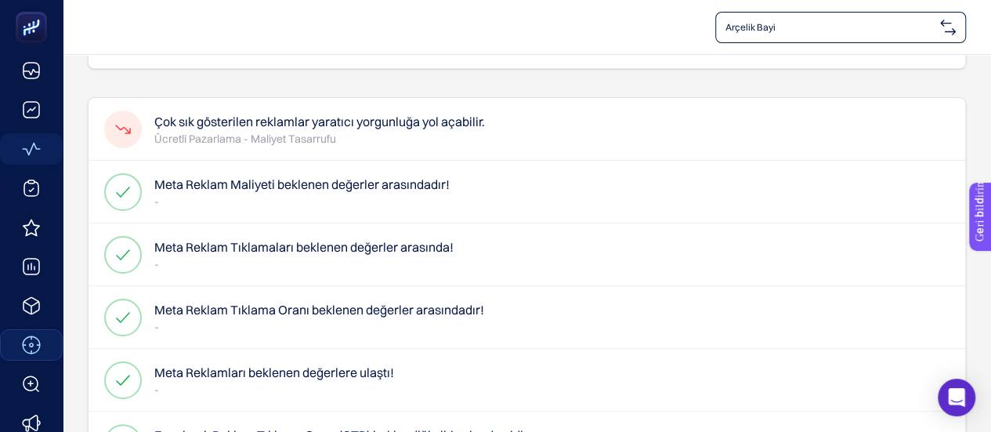
click at [197, 257] on p "-" at bounding box center [303, 264] width 299 height 16
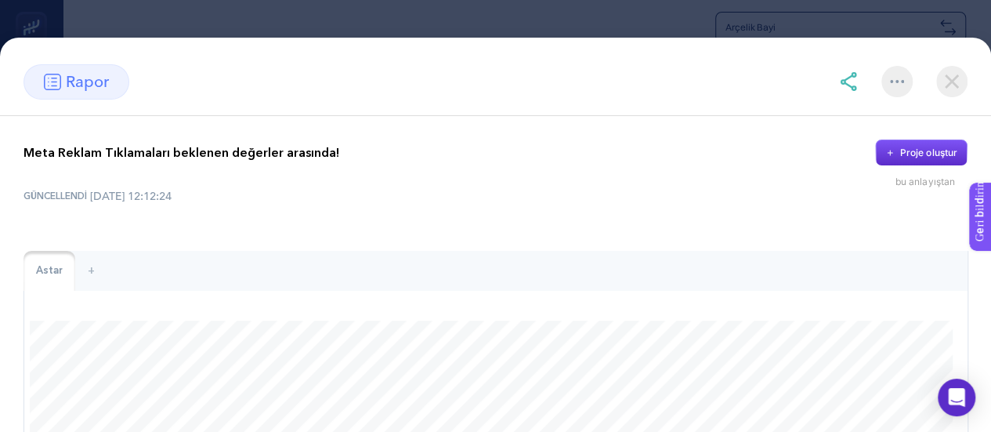
scroll to position [157, 0]
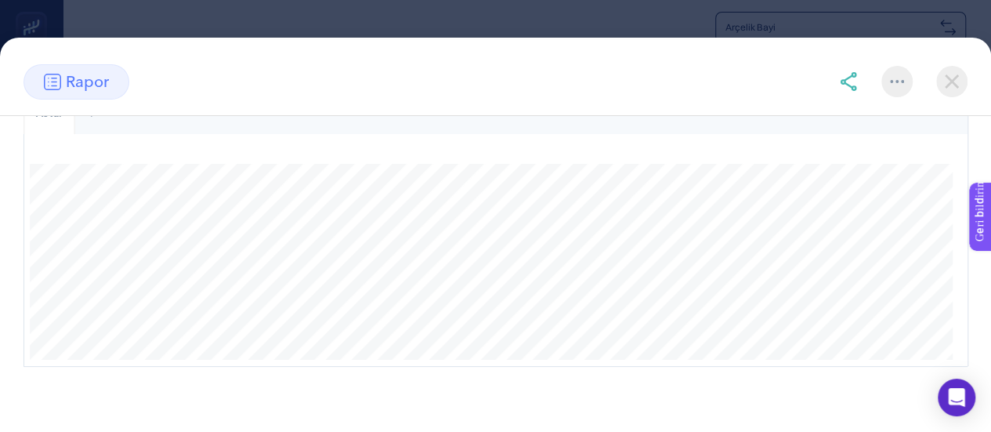
click at [942, 92] on img at bounding box center [952, 81] width 31 height 31
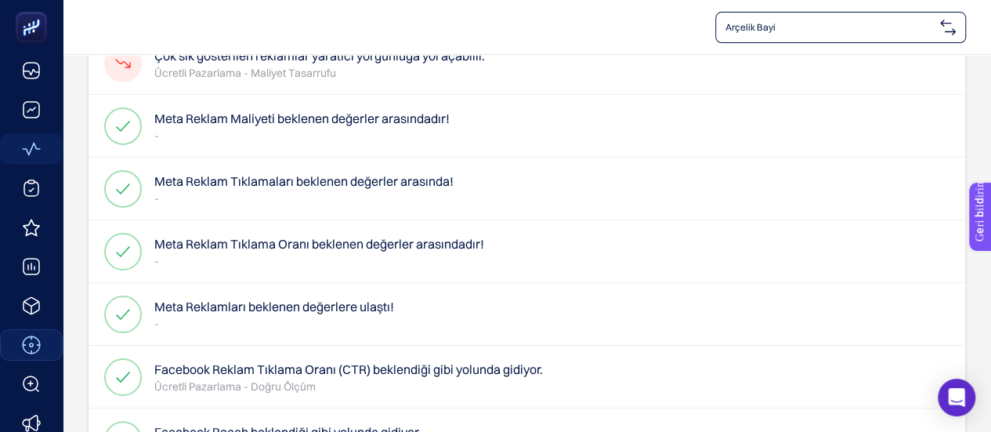
scroll to position [0, 0]
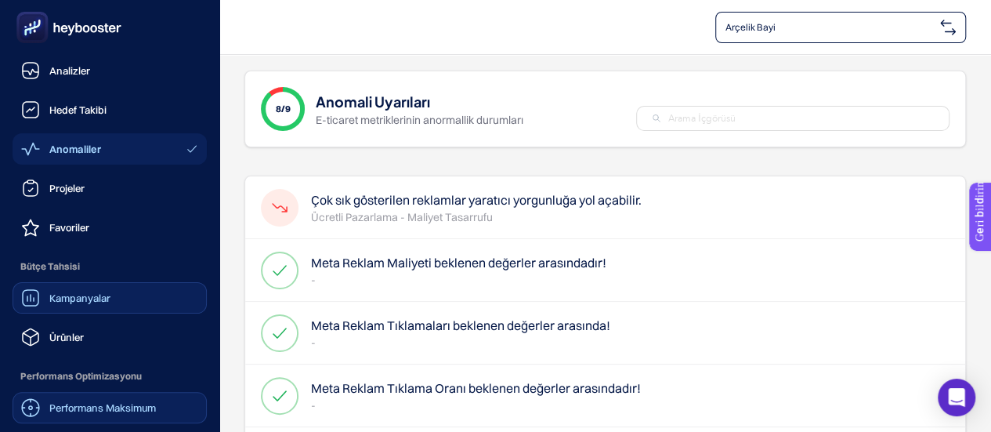
click at [56, 302] on font "Kampanyalar" at bounding box center [79, 298] width 61 height 13
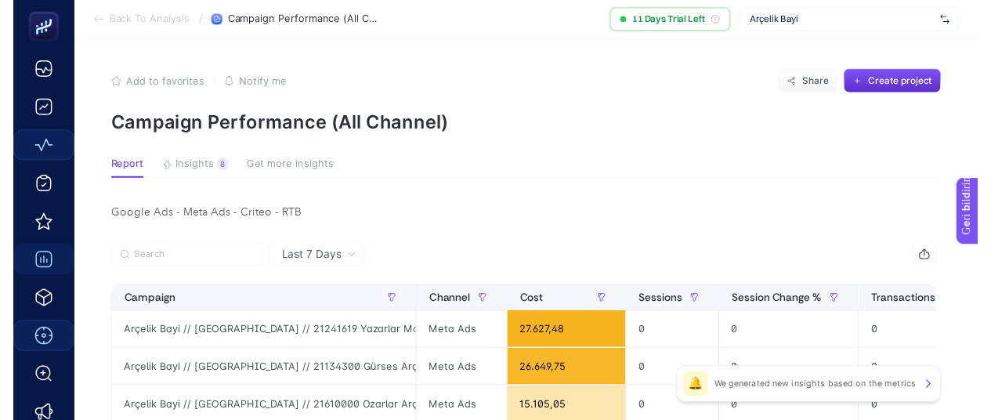
scroll to position [78, 0]
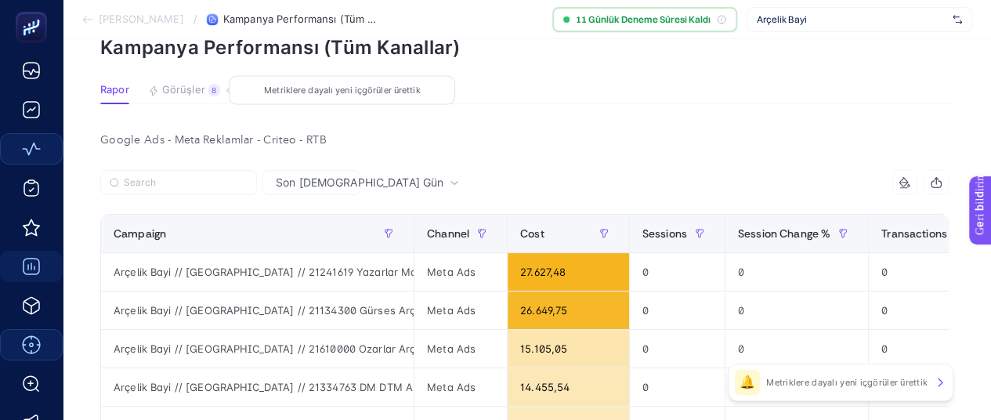
click at [174, 83] on font "Görüşler" at bounding box center [183, 89] width 43 height 13
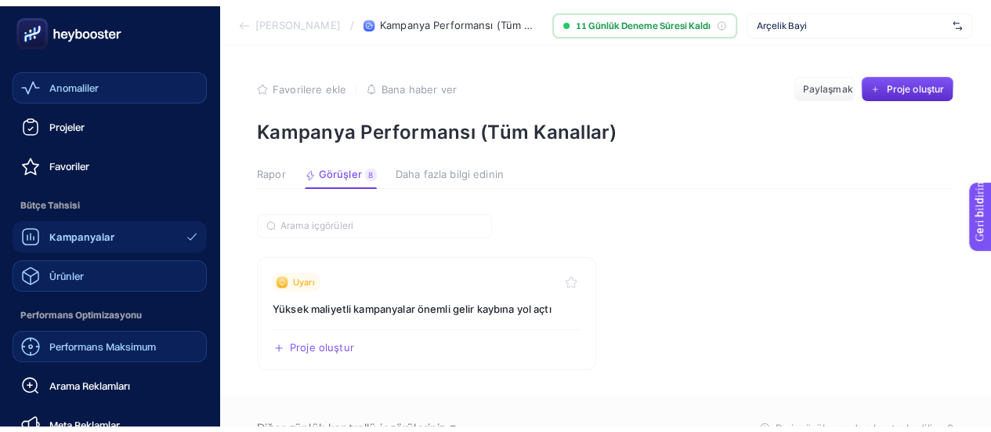
scroll to position [157, 0]
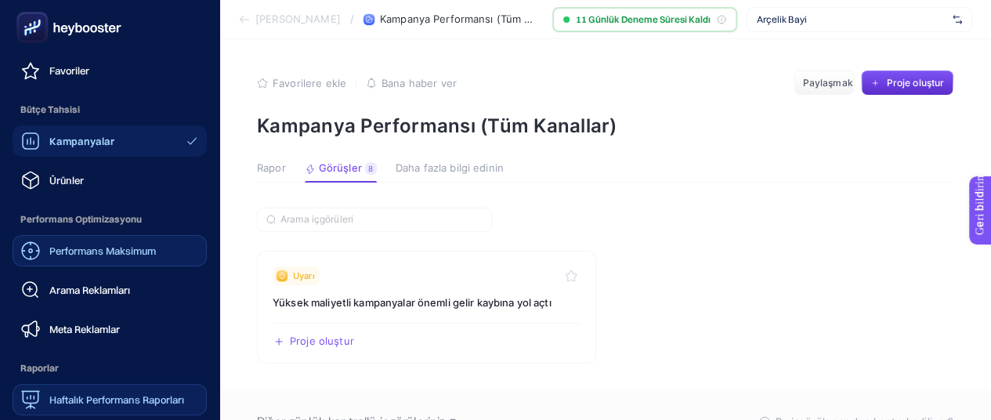
click at [95, 262] on link "Performans Maksimum" at bounding box center [110, 250] width 194 height 31
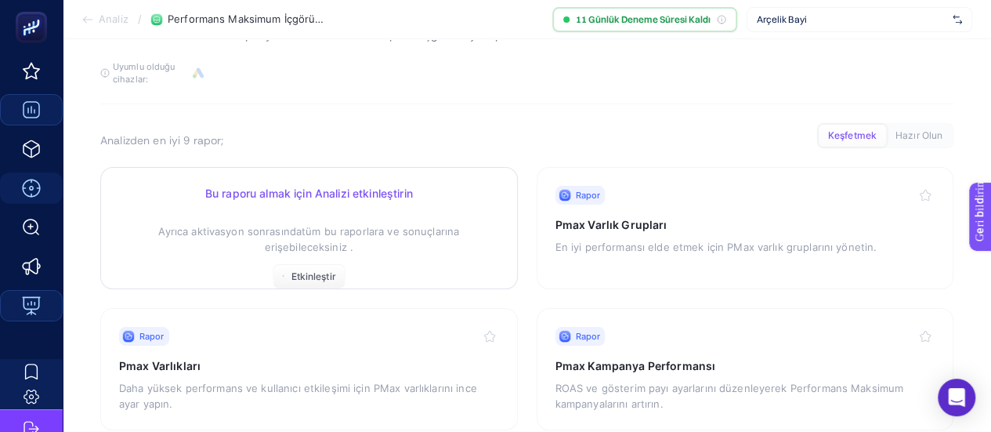
scroll to position [235, 0]
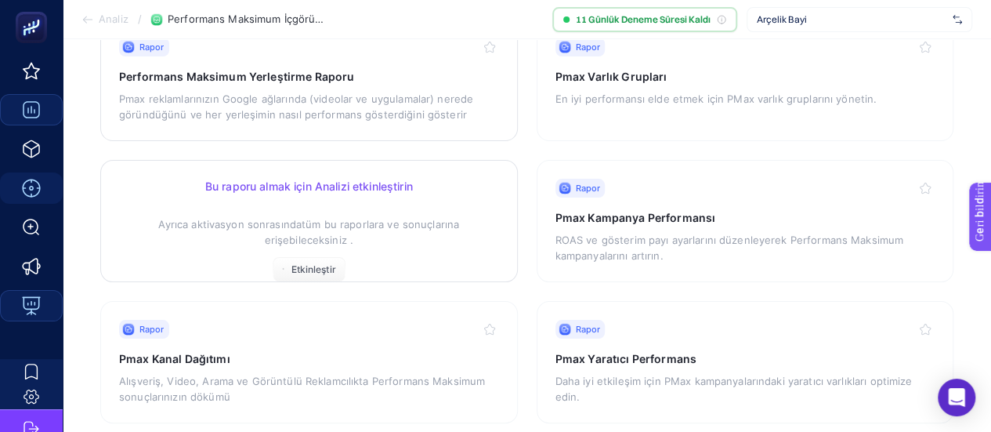
click at [361, 244] on p "Ayrıca aktivasyon sonrasında tüm bu raporlara ve sonuçlarına erişebileceksiniz ." at bounding box center [309, 224] width 380 height 47
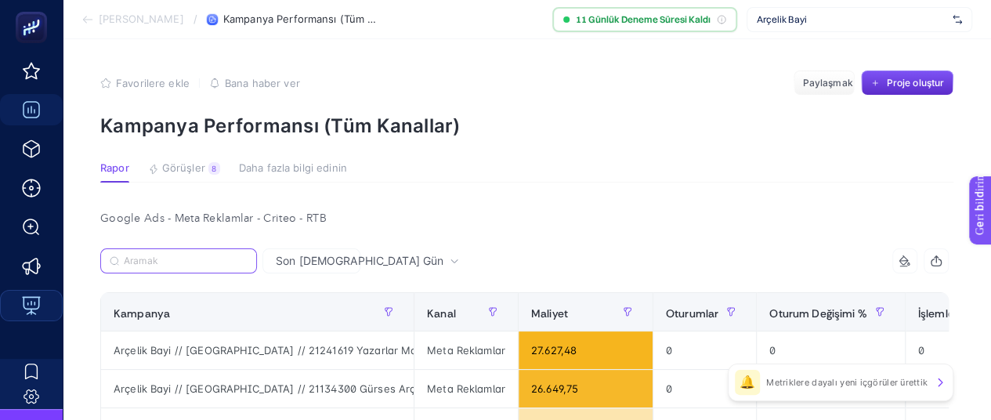
click at [208, 261] on input "Aramak" at bounding box center [186, 261] width 124 height 12
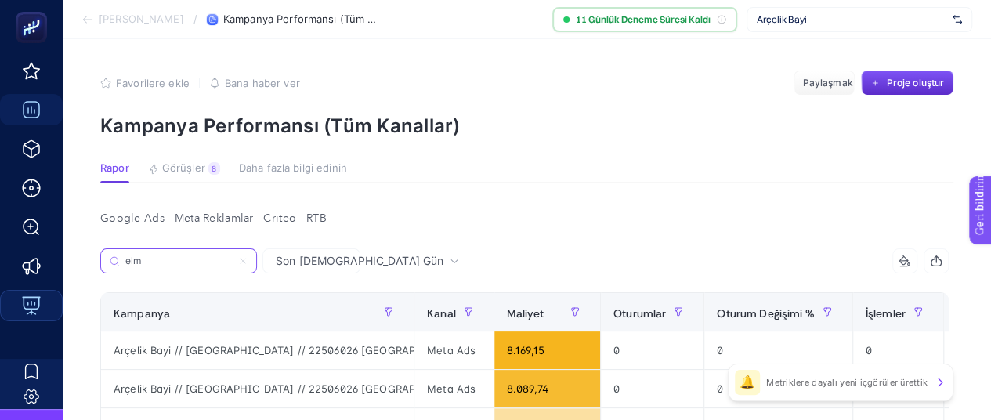
type input "elma"
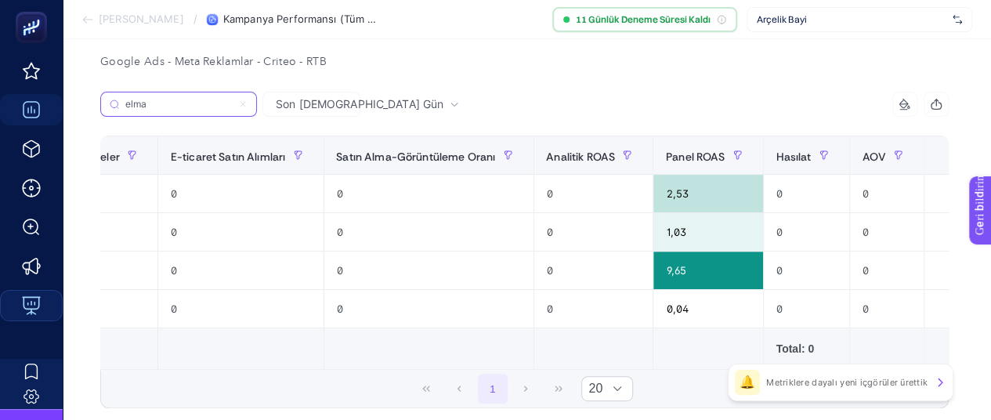
scroll to position [0, 643]
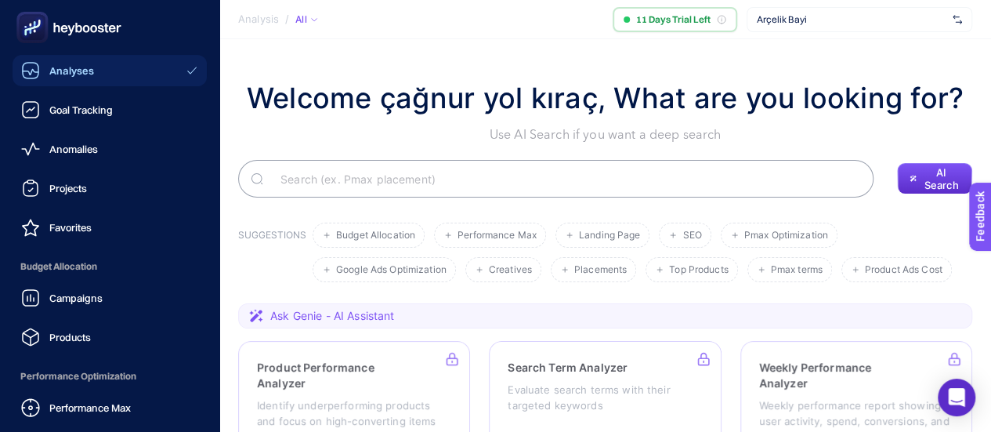
click at [107, 30] on icon at bounding box center [69, 27] width 113 height 31
click at [75, 73] on span "Analyses" at bounding box center [70, 70] width 43 height 13
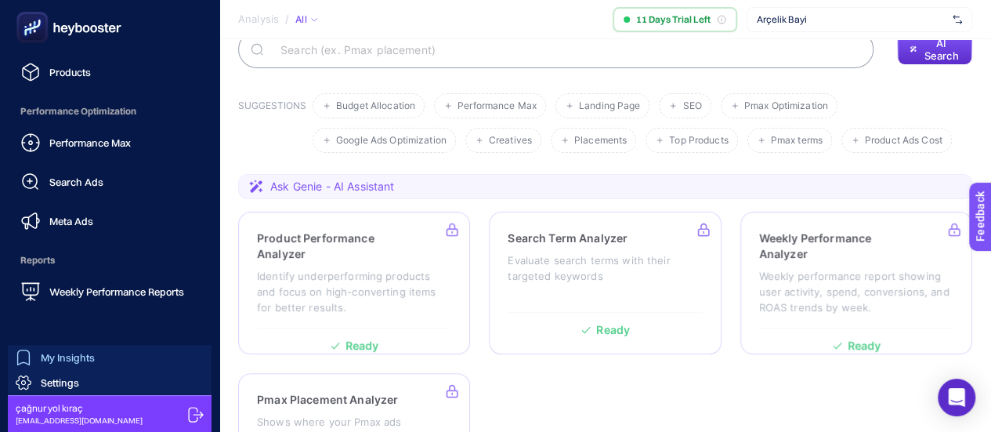
scroll to position [313, 0]
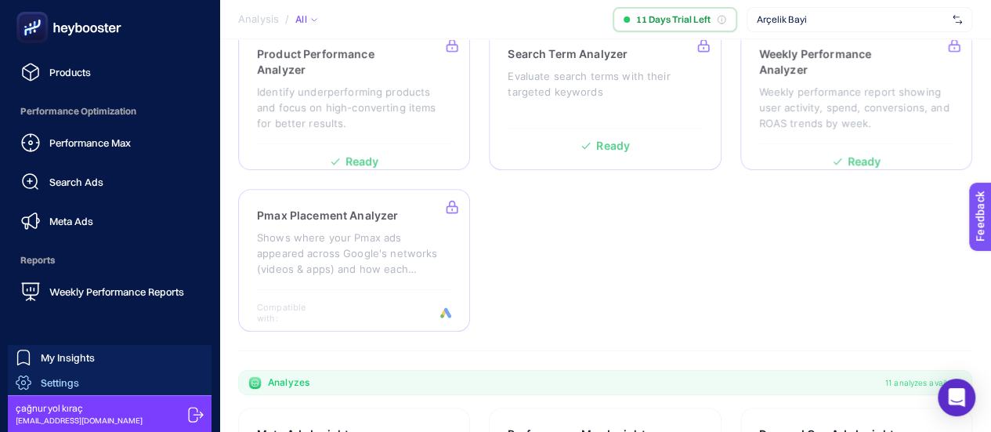
click at [89, 385] on link "Settings" at bounding box center [110, 382] width 204 height 25
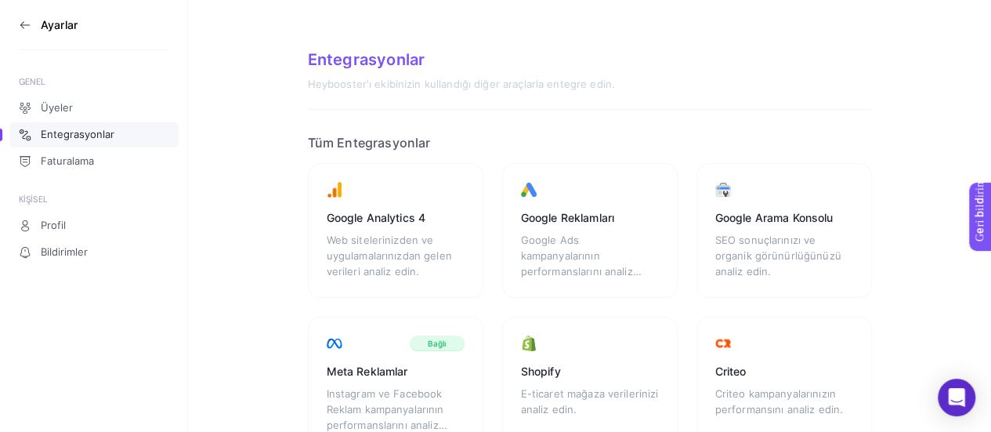
click at [27, 20] on icon at bounding box center [25, 25] width 13 height 13
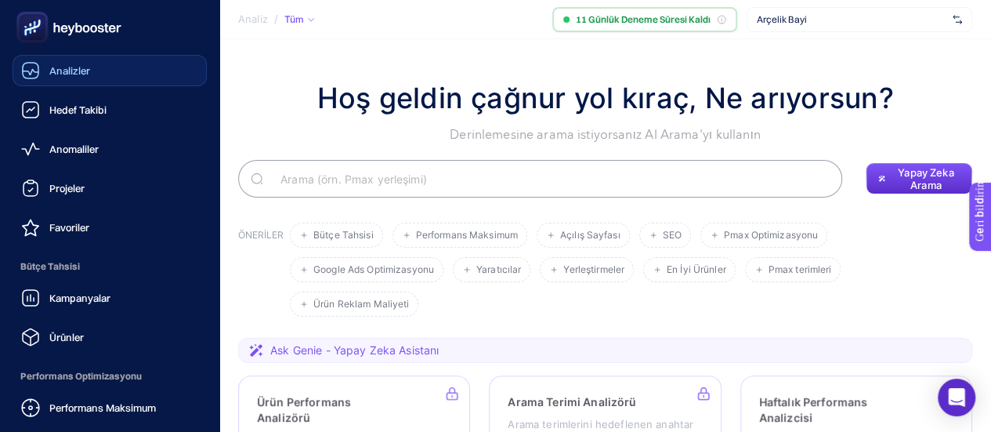
click at [89, 81] on link "Analizler" at bounding box center [110, 70] width 194 height 31
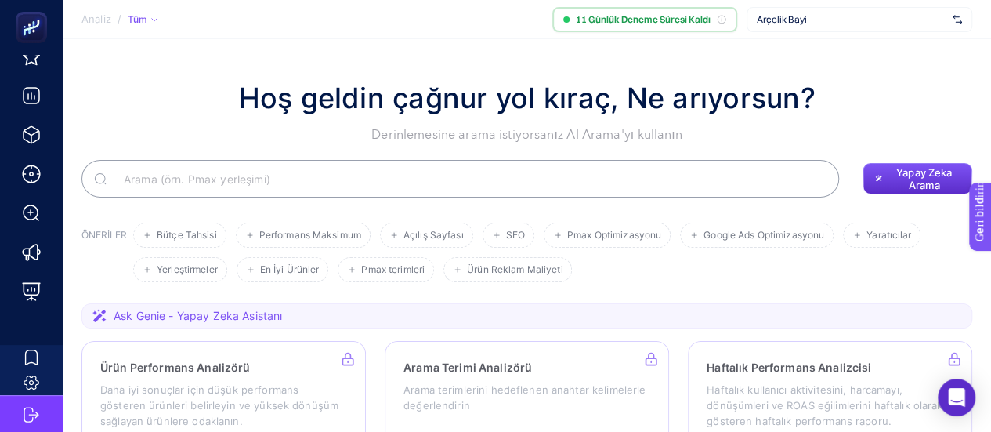
click at [133, 23] on font "Tüm" at bounding box center [138, 19] width 20 height 12
click at [812, 18] on span "Arçelik Bayi" at bounding box center [852, 19] width 190 height 13
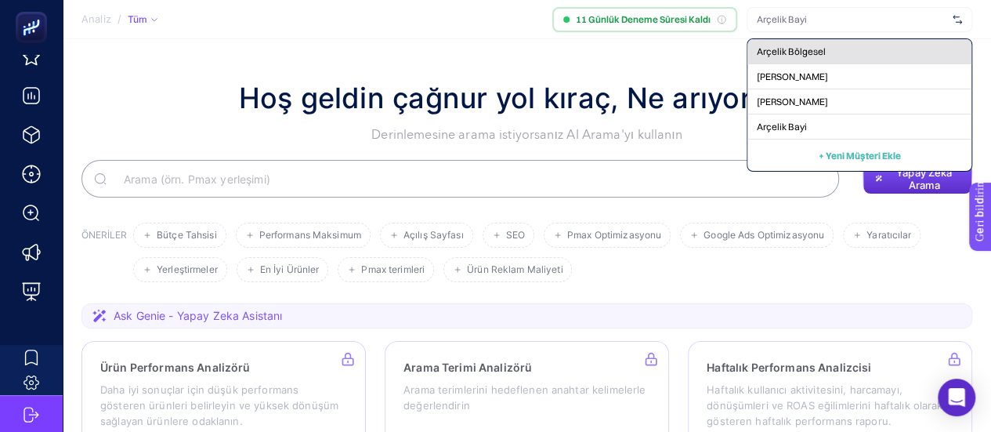
click at [781, 59] on div "Arçelik Bölgesel" at bounding box center [860, 51] width 224 height 25
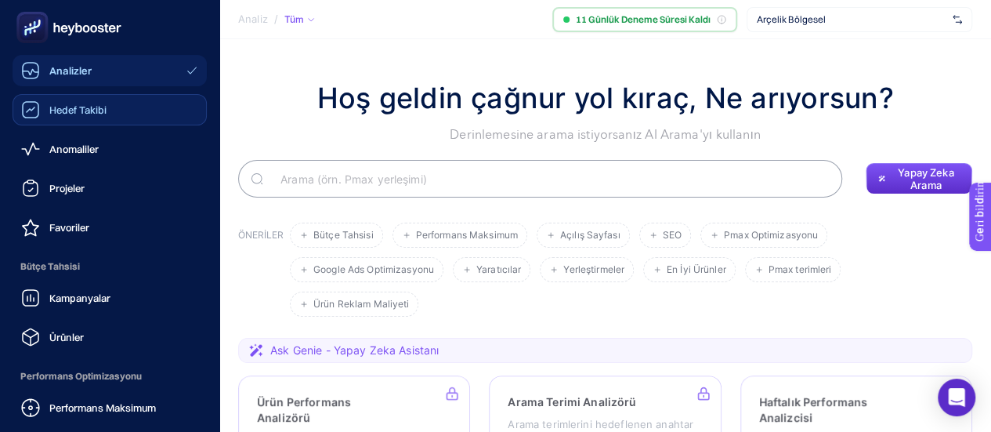
click at [87, 115] on font "Hedef Takibi" at bounding box center [77, 109] width 57 height 13
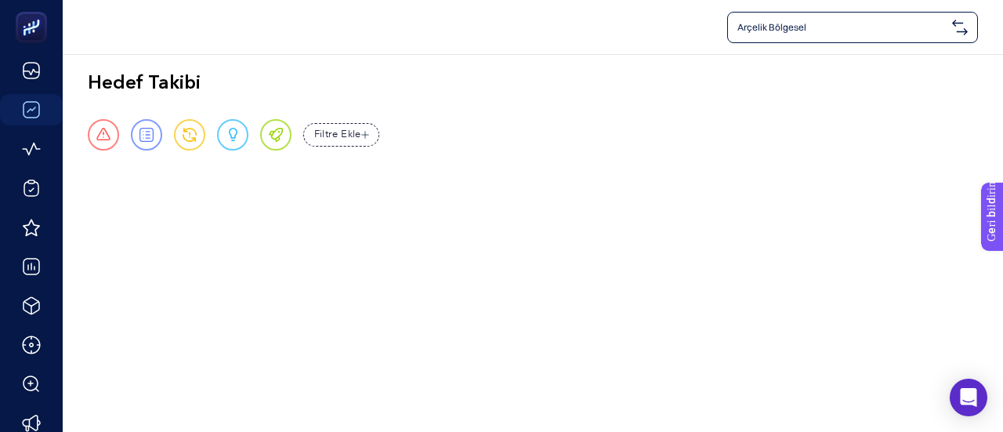
click at [785, 34] on div "Arçelik Bölgesel" at bounding box center [852, 27] width 251 height 31
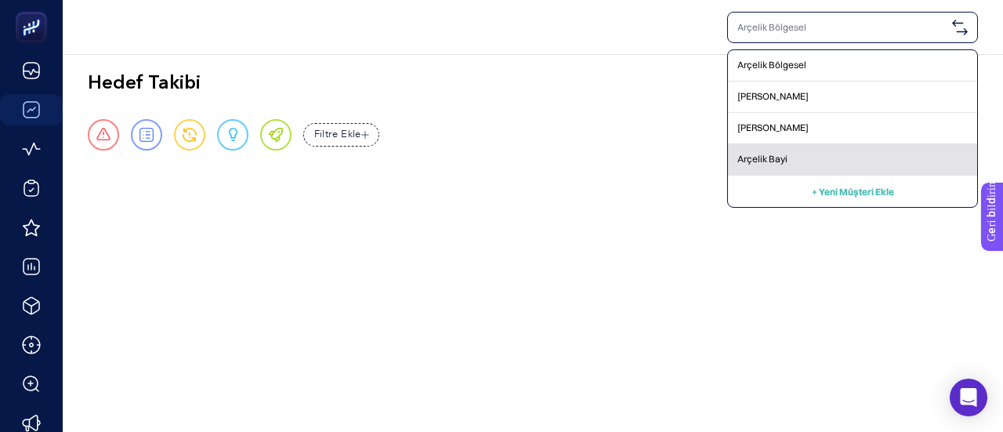
click at [782, 156] on font "Arçelik Bayi" at bounding box center [762, 159] width 50 height 12
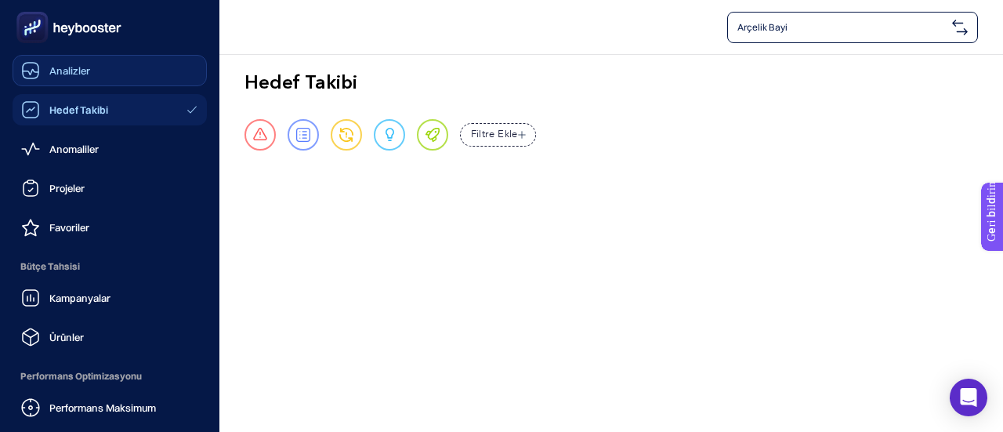
click at [37, 72] on icon at bounding box center [31, 72] width 16 height 5
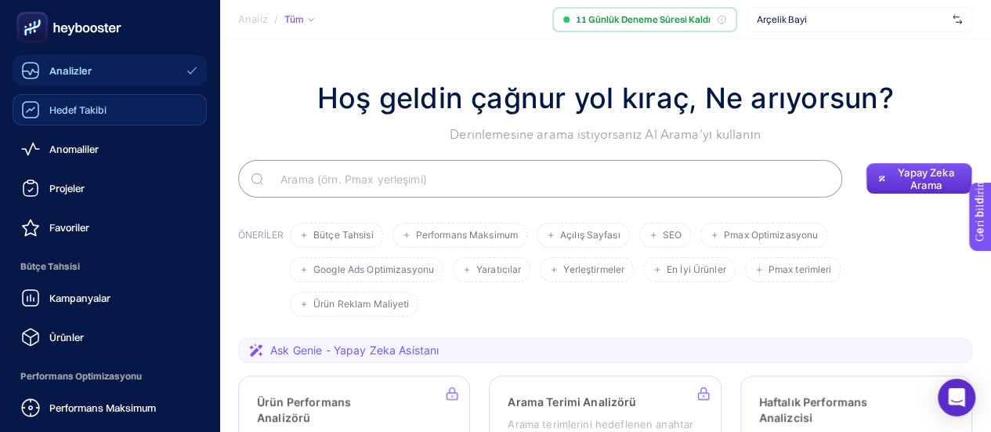
click at [35, 114] on icon at bounding box center [30, 109] width 19 height 19
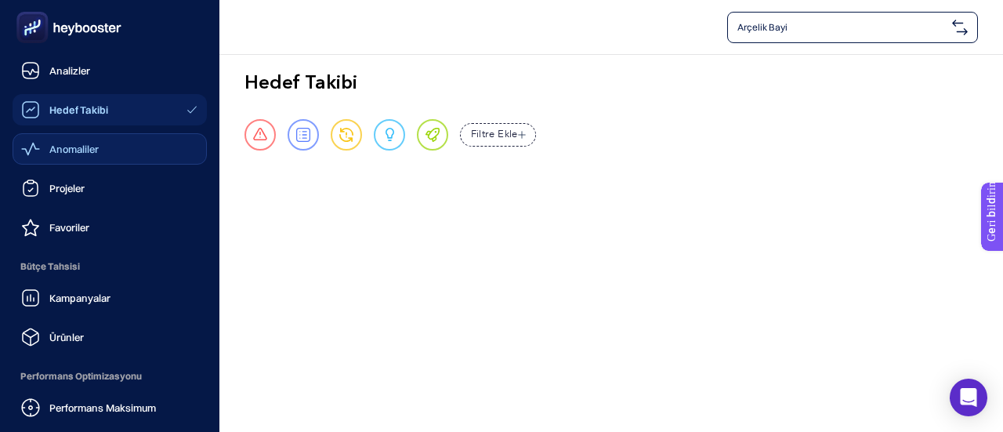
click at [25, 158] on link "Anomaliler" at bounding box center [110, 148] width 194 height 31
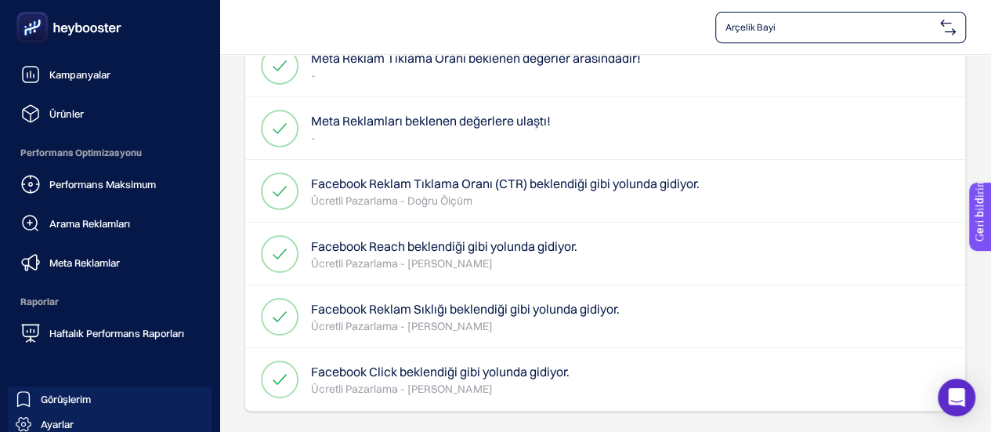
scroll to position [265, 0]
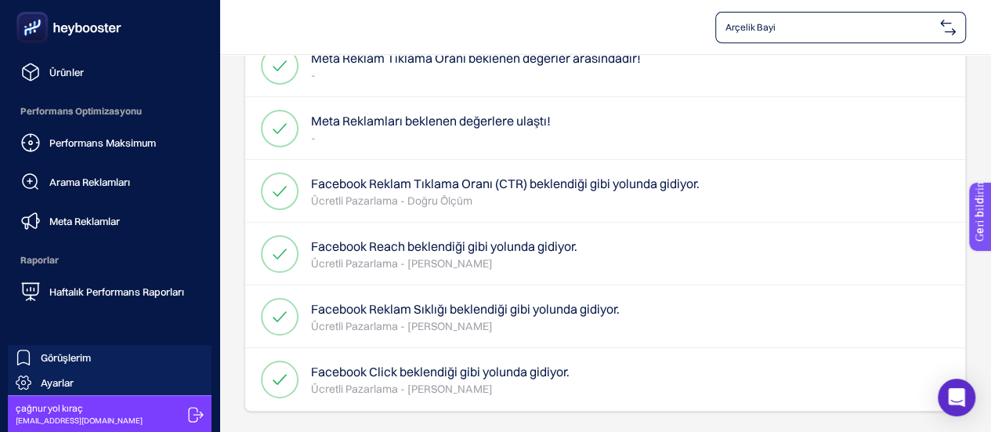
click at [189, 418] on icon at bounding box center [196, 415] width 16 height 16
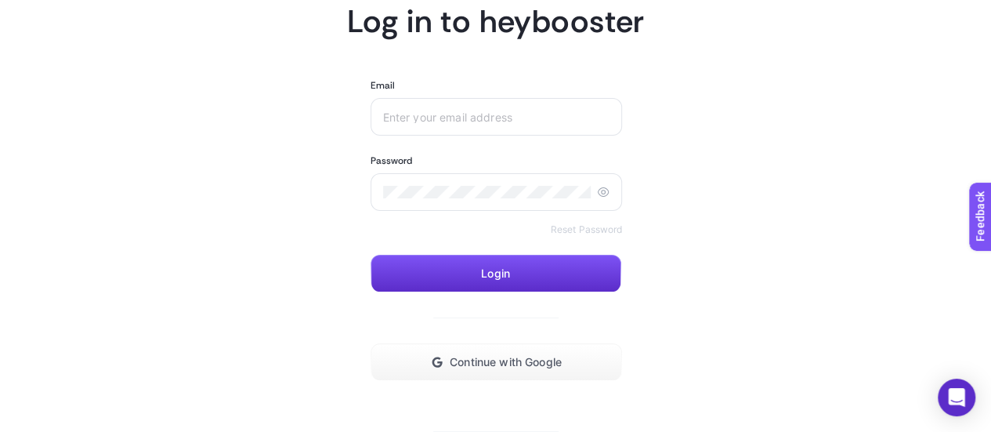
scroll to position [205, 0]
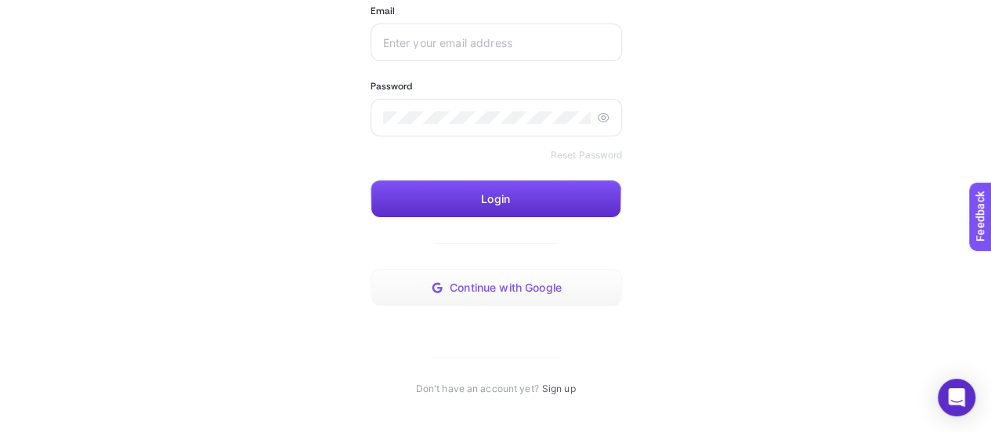
click at [455, 294] on button "Continue with Google" at bounding box center [497, 288] width 252 height 38
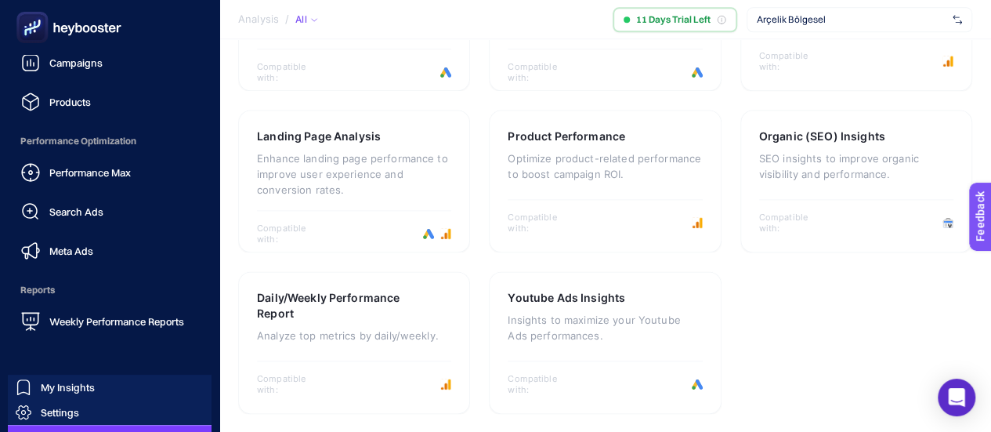
scroll to position [265, 0]
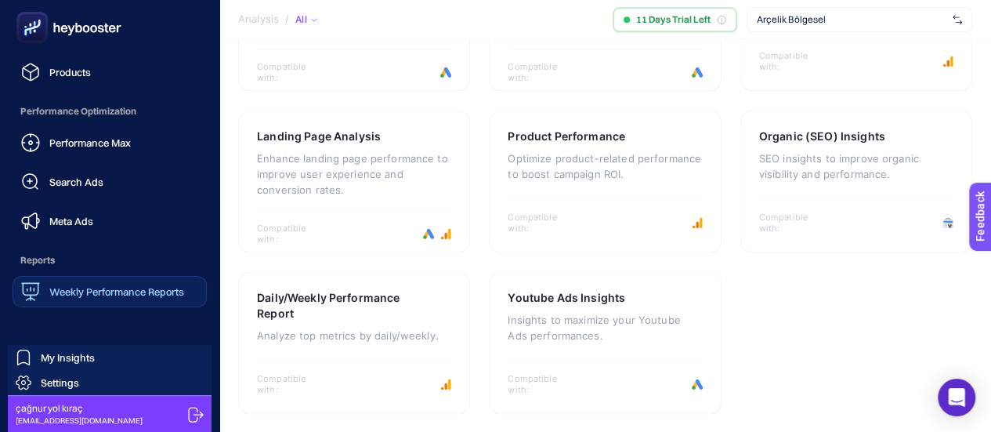
click at [94, 283] on div "Weekly Performance Reports" at bounding box center [102, 291] width 163 height 19
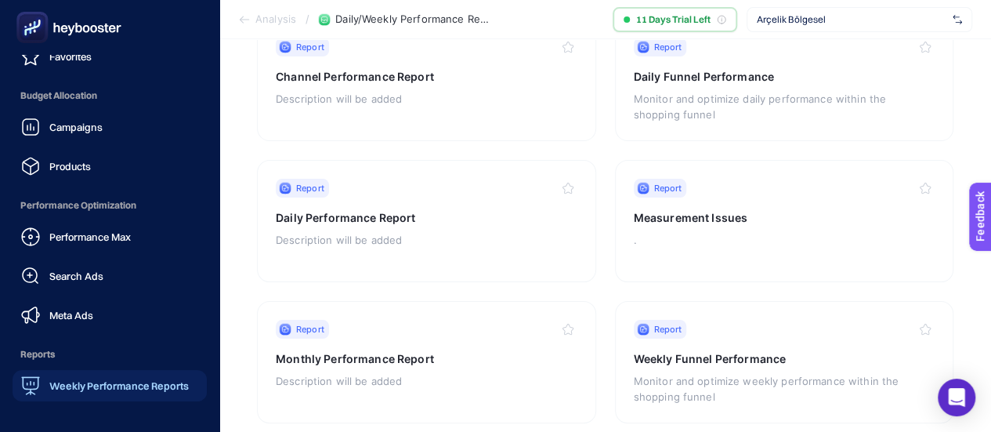
scroll to position [265, 0]
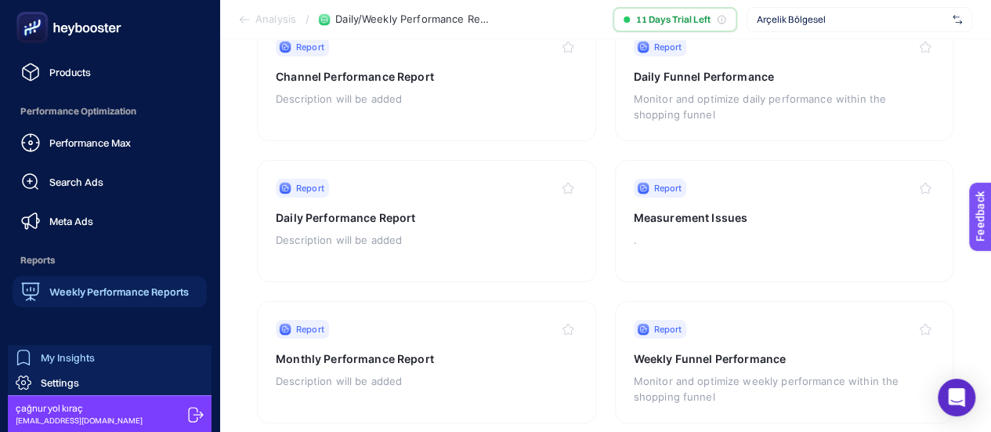
click at [78, 358] on span "My Insights" at bounding box center [68, 357] width 54 height 13
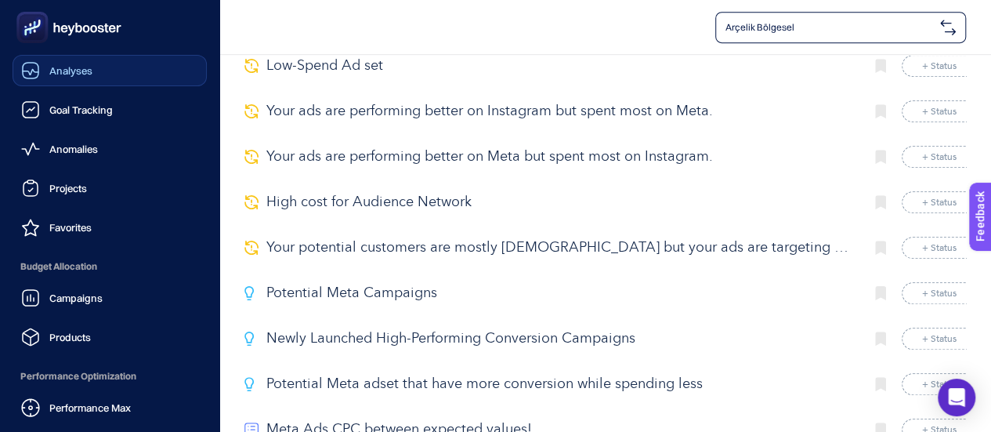
click at [56, 71] on span "Analyses" at bounding box center [70, 70] width 43 height 13
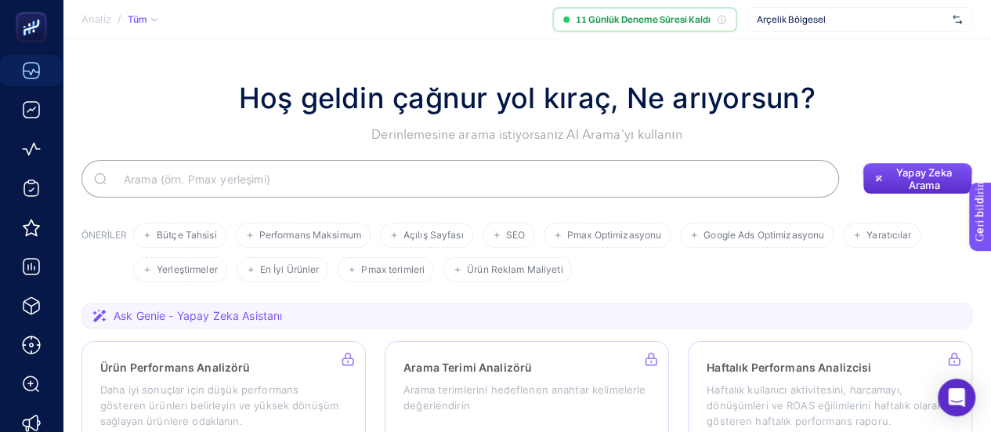
click at [549, 103] on font "Hoş geldin çağnur yol kıraç, Ne arıyorsun?" at bounding box center [526, 98] width 577 height 34
click at [249, 317] on font "Ask Genie - Yapay Zeka Asistanı" at bounding box center [198, 315] width 168 height 13
click at [92, 319] on icon at bounding box center [99, 315] width 14 height 13
click at [689, 23] on font "11 Günlük Deneme Süresi Kaldı" at bounding box center [643, 19] width 135 height 12
click at [722, 21] on icon at bounding box center [721, 19] width 9 height 9
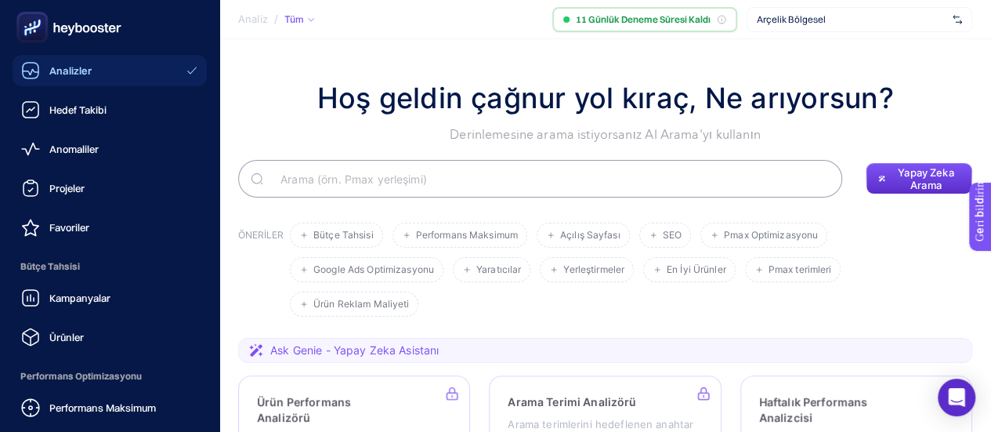
click at [72, 32] on icon at bounding box center [70, 30] width 7 height 10
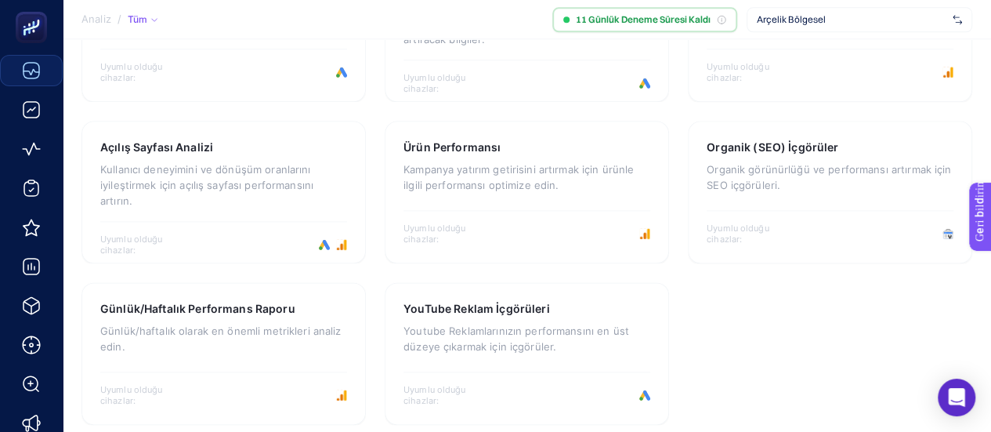
scroll to position [934, 0]
